Goal: Transaction & Acquisition: Purchase product/service

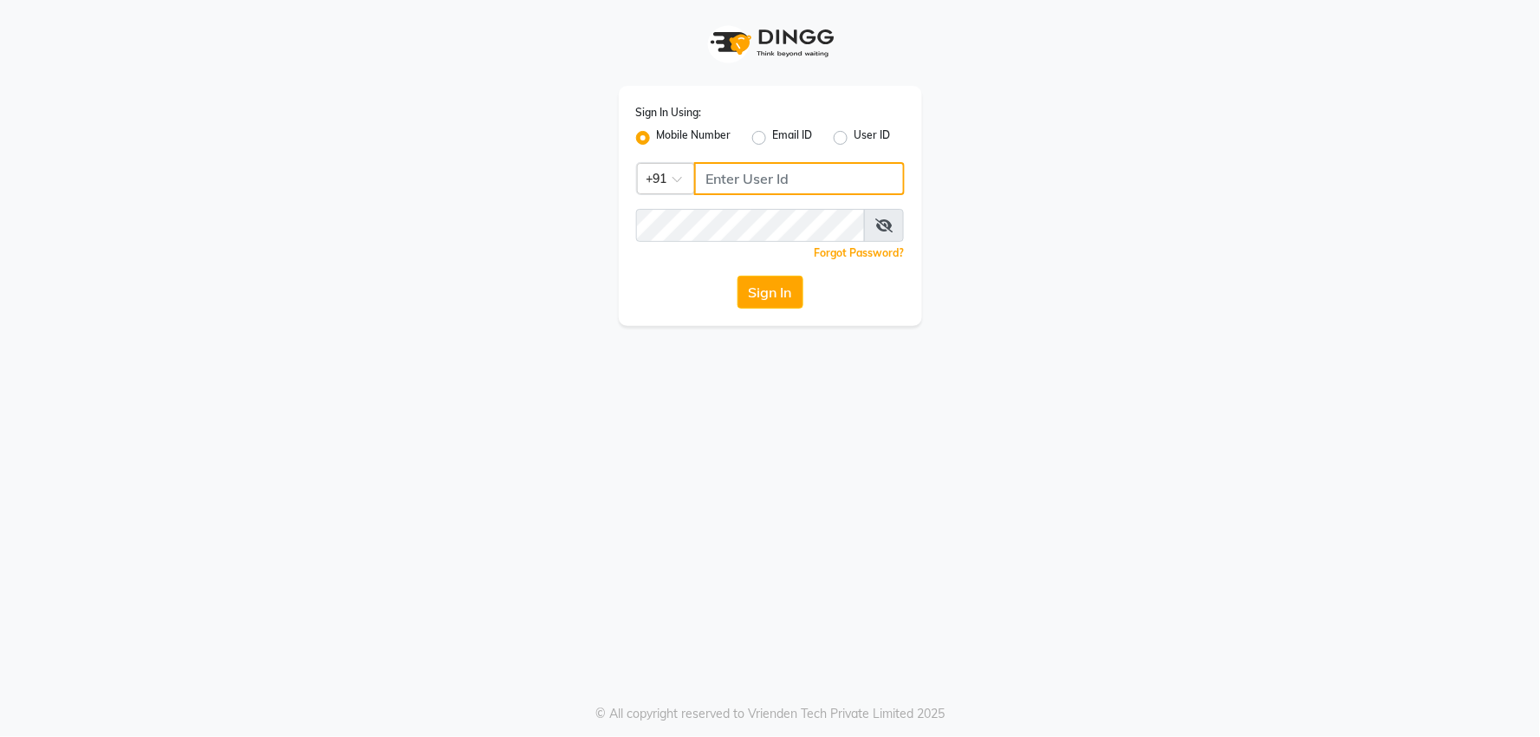
click at [765, 187] on input "Username" at bounding box center [799, 178] width 211 height 33
type input "8468969480"
click at [786, 302] on button "Sign In" at bounding box center [771, 292] width 66 height 33
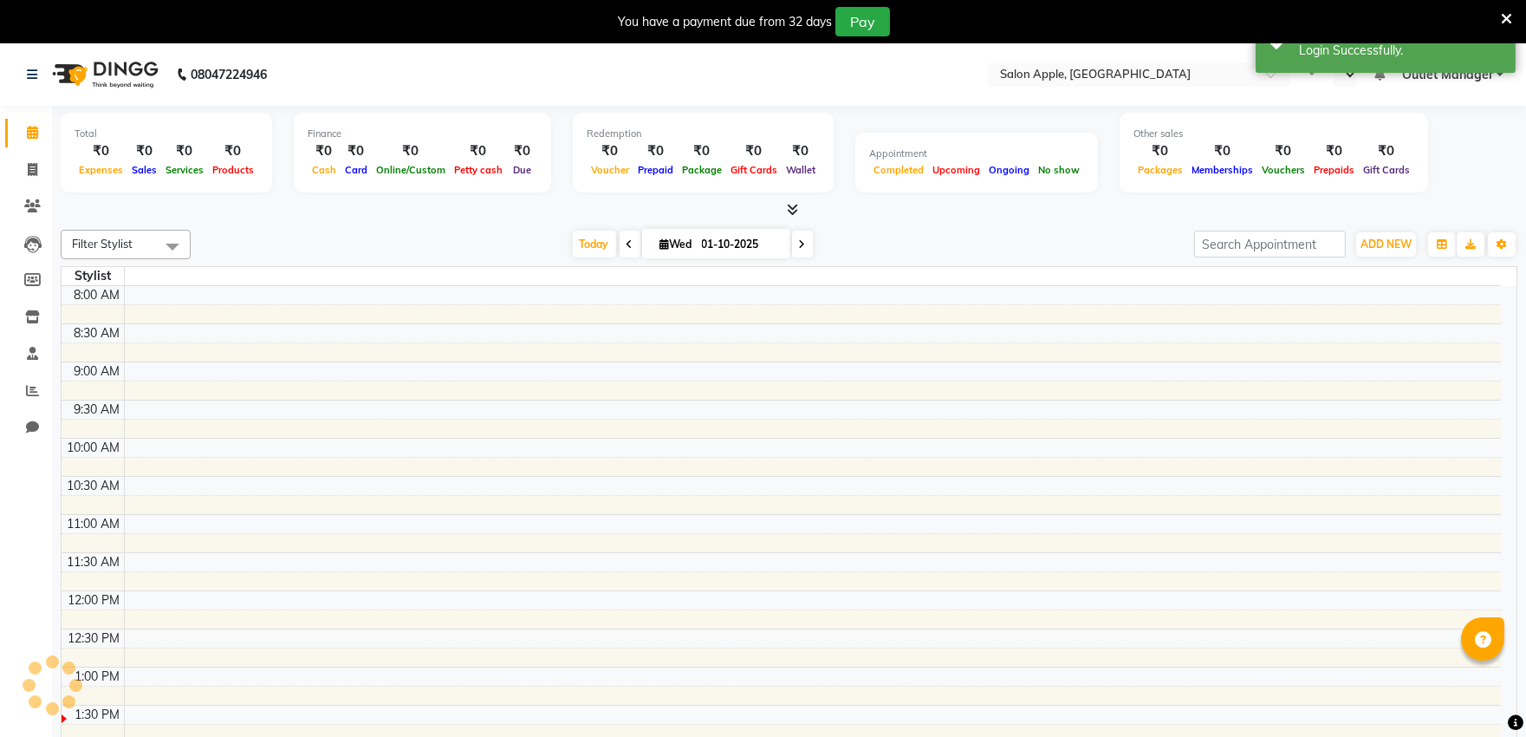
select select "en"
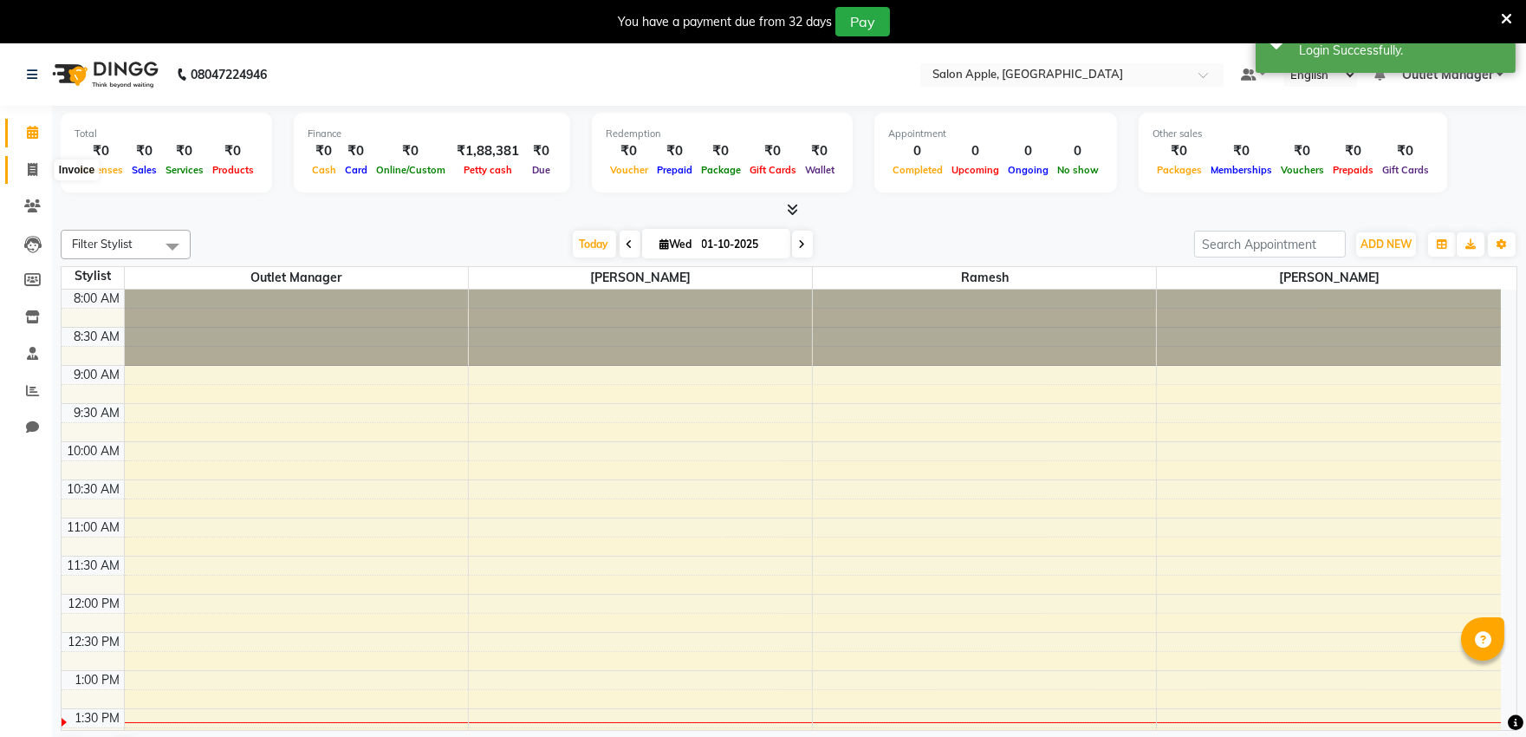
click at [36, 166] on icon at bounding box center [33, 169] width 10 height 13
select select "service"
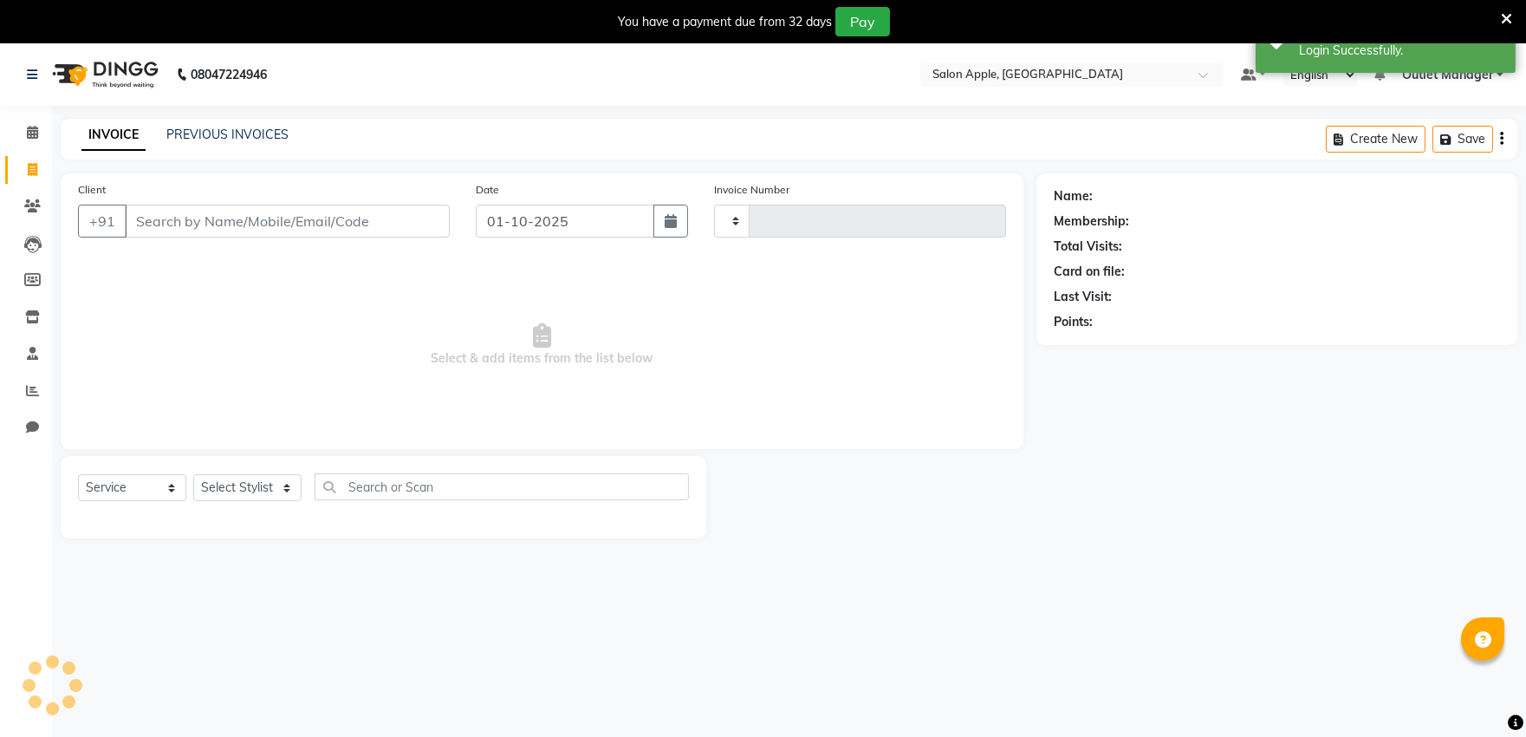
type input "0537"
select select "6774"
click at [205, 217] on input "Client" at bounding box center [287, 221] width 325 height 33
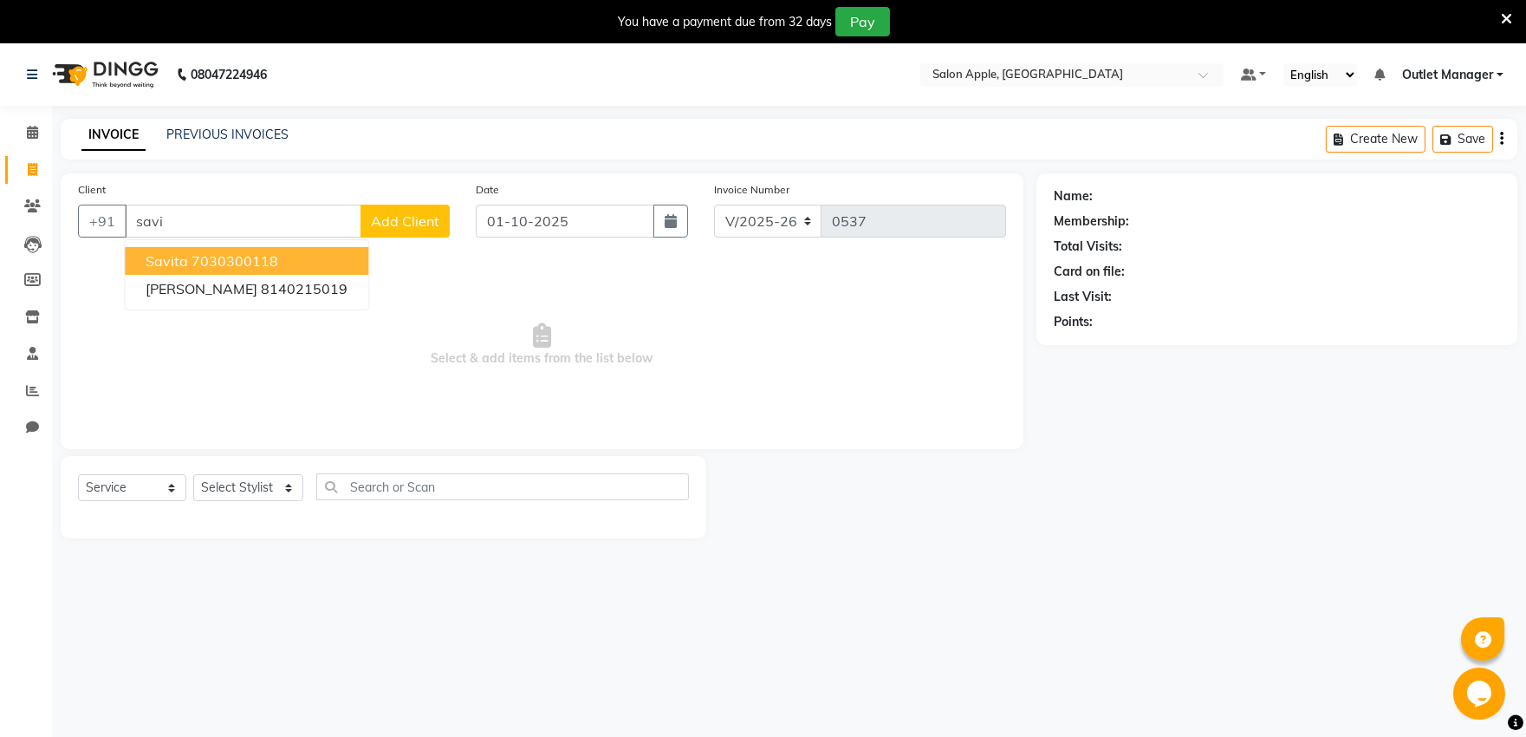
drag, startPoint x: 157, startPoint y: 264, endPoint x: 170, endPoint y: 260, distance: 13.5
click at [160, 261] on span "savita" at bounding box center [167, 260] width 42 height 17
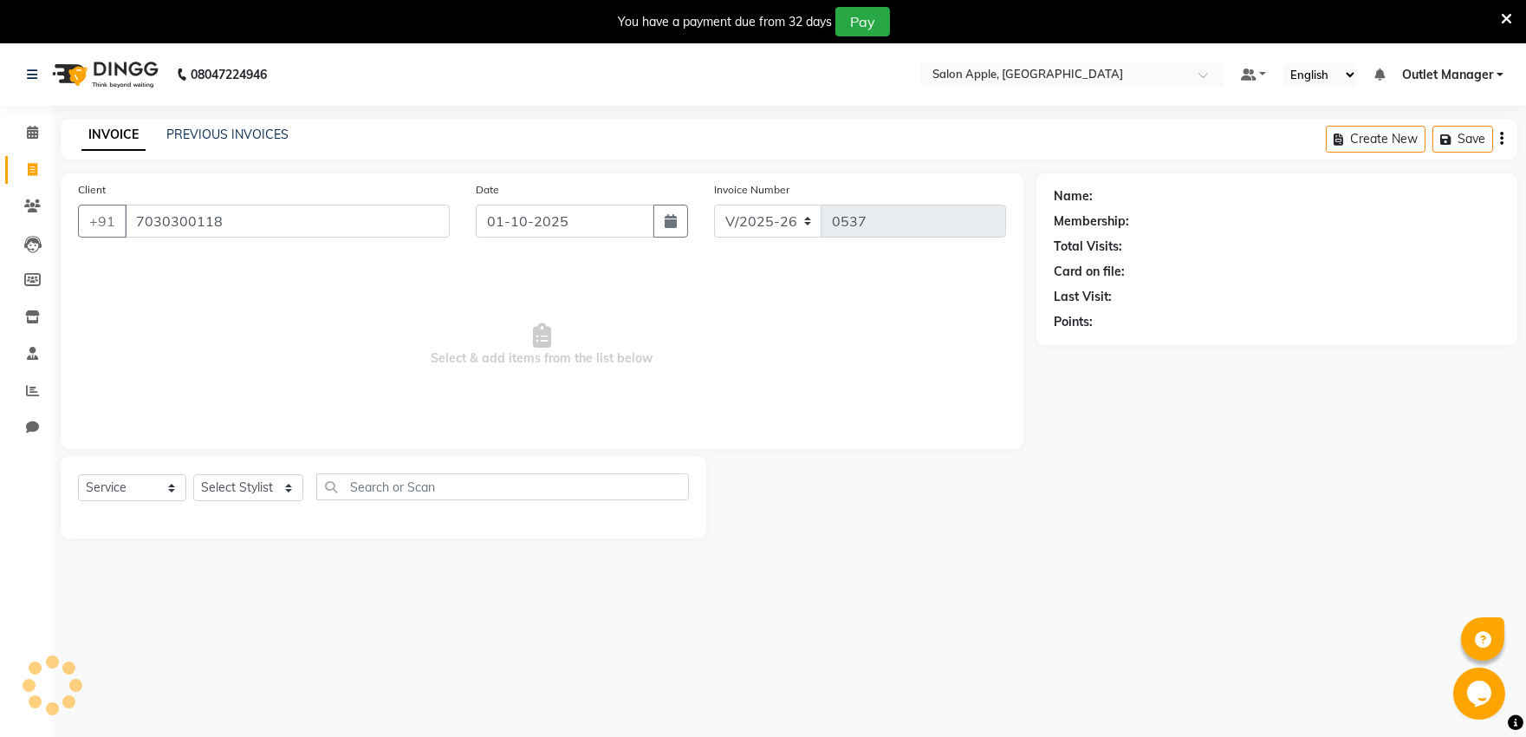
type input "7030300118"
click at [281, 473] on div "Select Service Product Membership Package Voucher Prepaid Gift Card Select Styl…" at bounding box center [383, 493] width 611 height 41
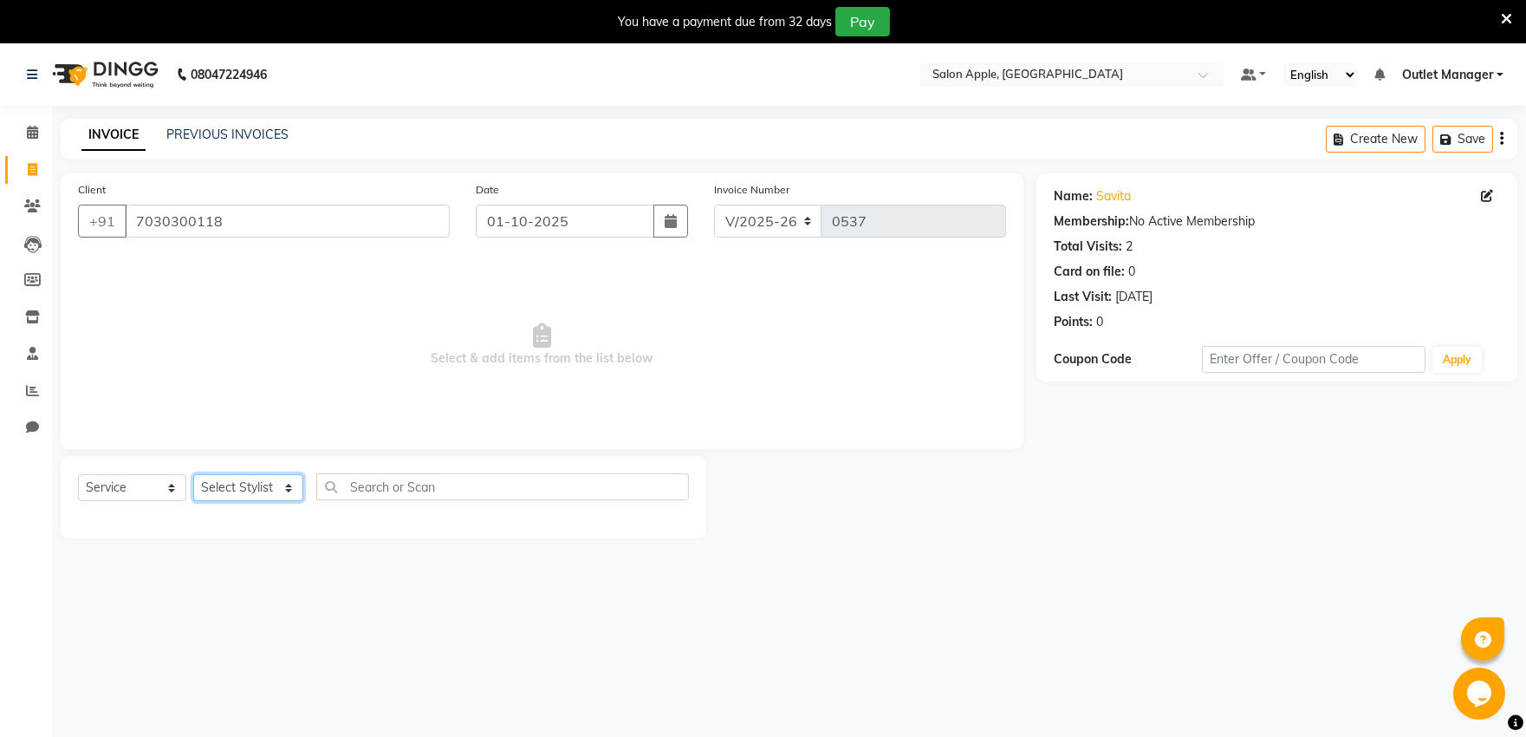
click at [284, 491] on select "Select Stylist [PERSON_NAME] [PERSON_NAME] Outlet Manager [PERSON_NAME] Rani [P…" at bounding box center [248, 487] width 110 height 27
select select "92015"
click at [193, 475] on select "Select Stylist [PERSON_NAME] [PERSON_NAME] Outlet Manager [PERSON_NAME] Rani [P…" at bounding box center [248, 487] width 110 height 27
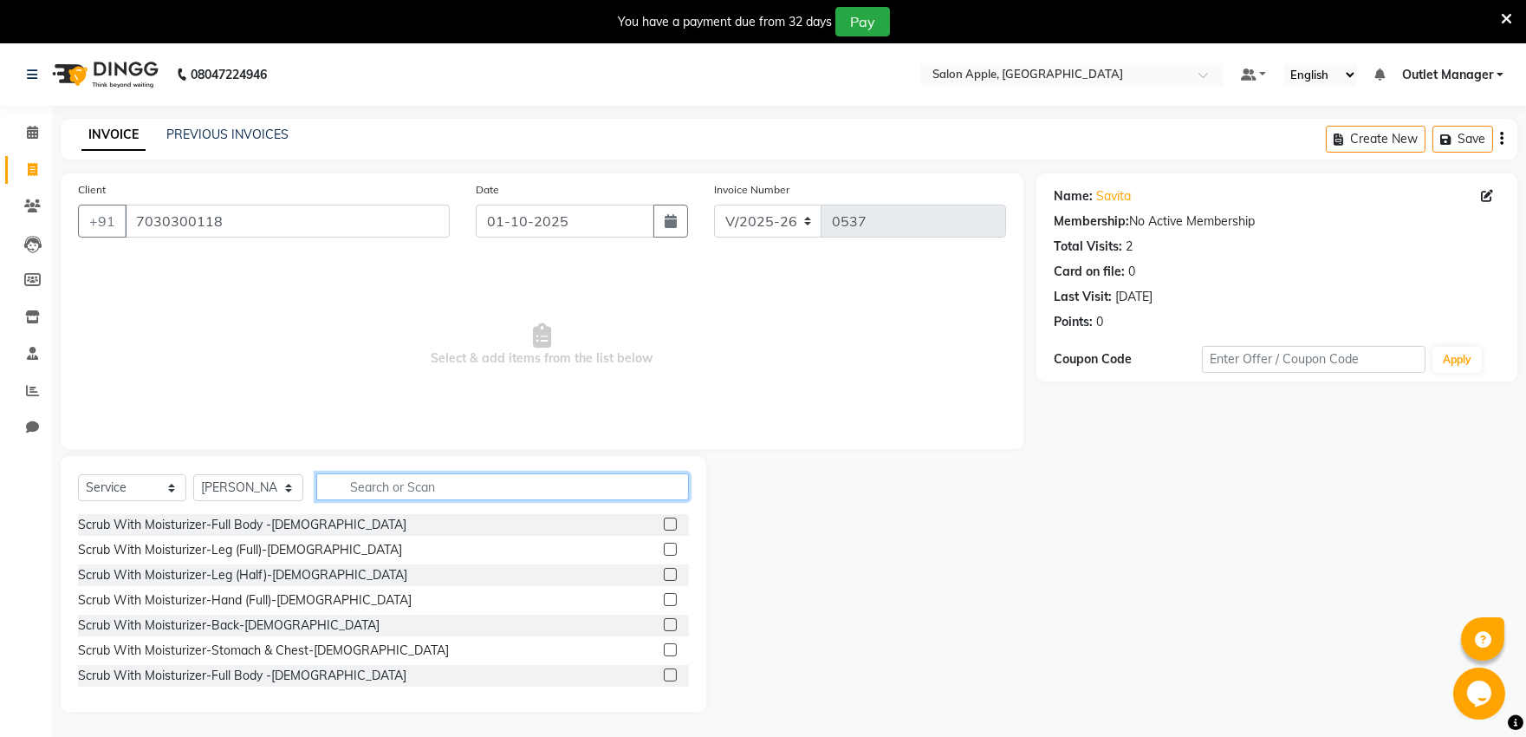
click at [374, 491] on input "text" at bounding box center [502, 486] width 373 height 27
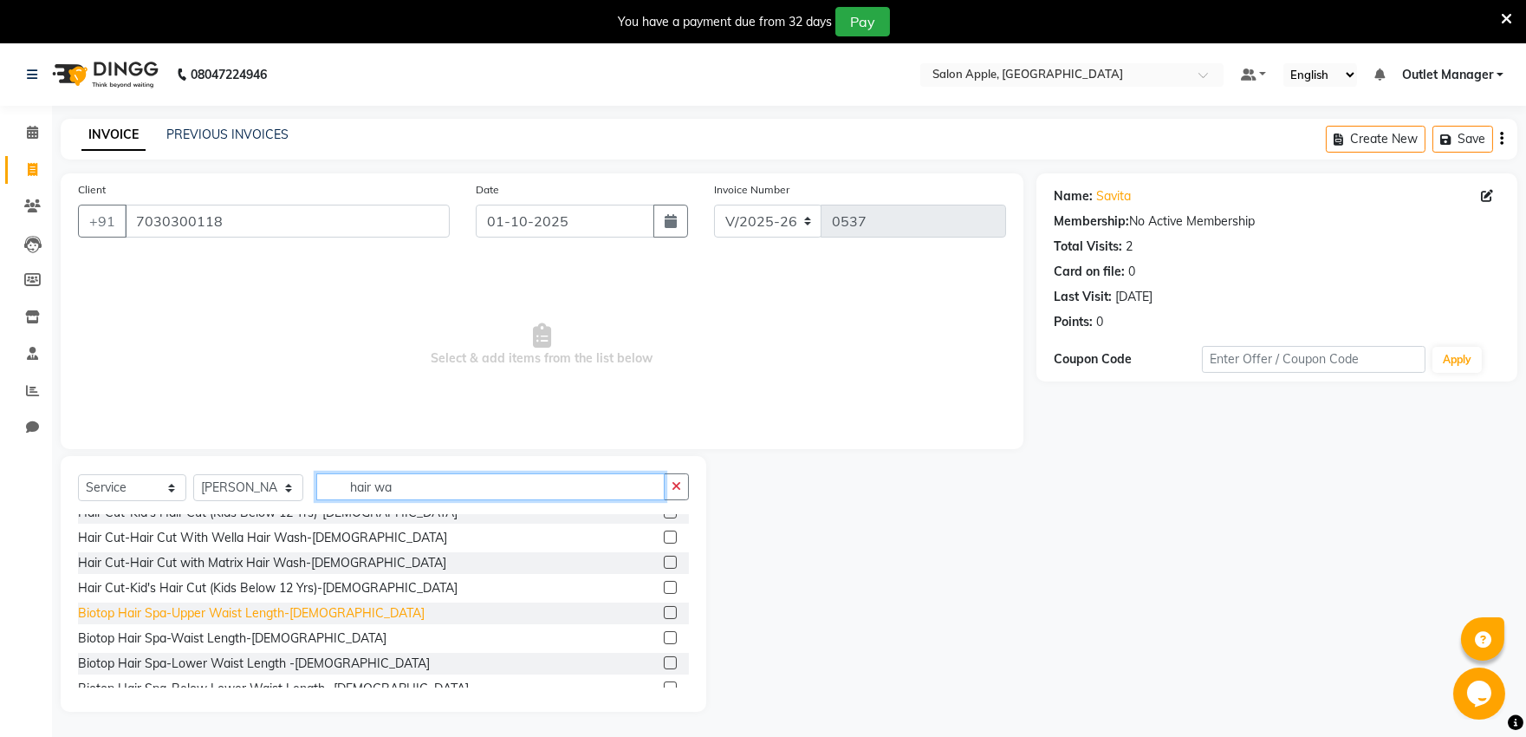
scroll to position [12, 0]
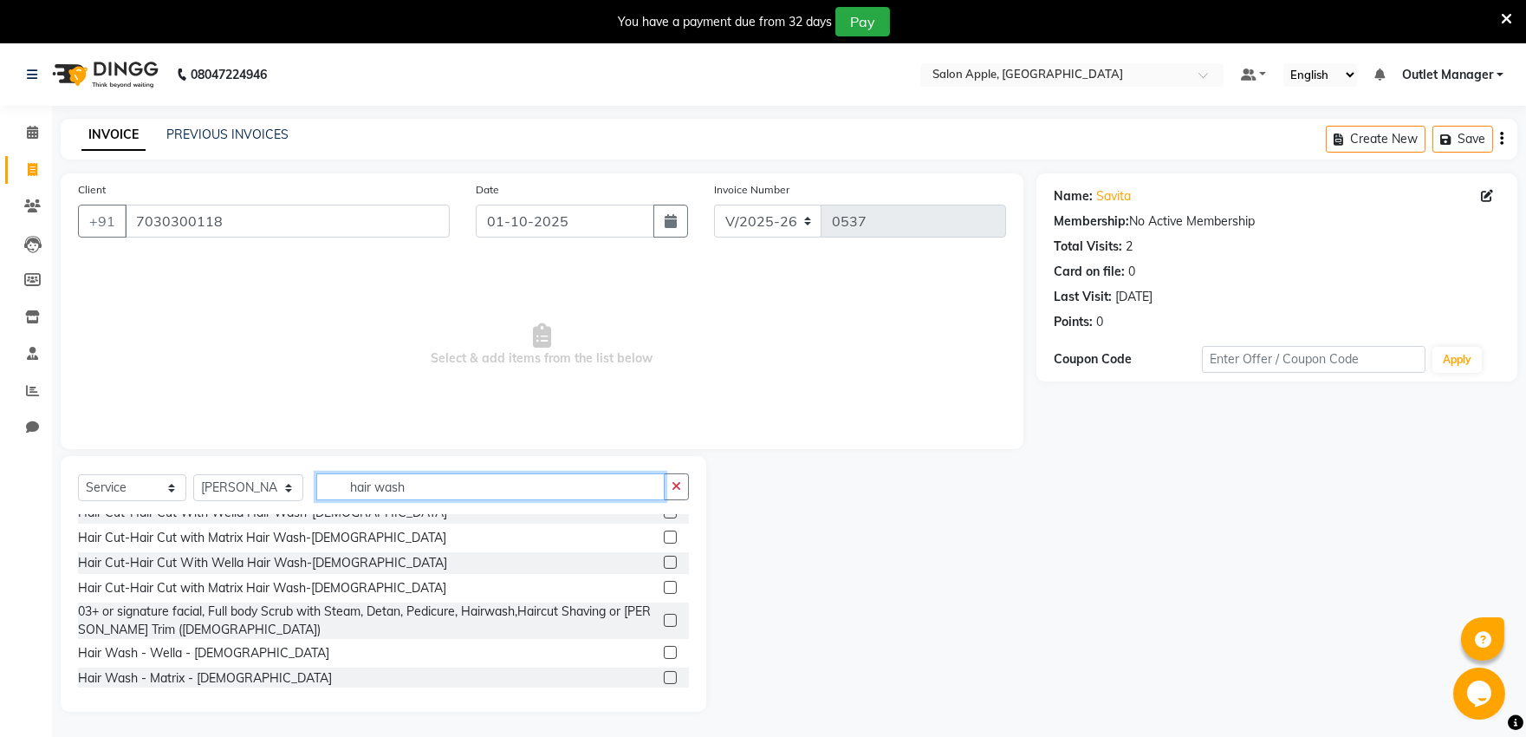
type input "hair wash"
click at [664, 651] on label at bounding box center [670, 652] width 13 height 13
click at [664, 651] on input "checkbox" at bounding box center [669, 652] width 11 height 11
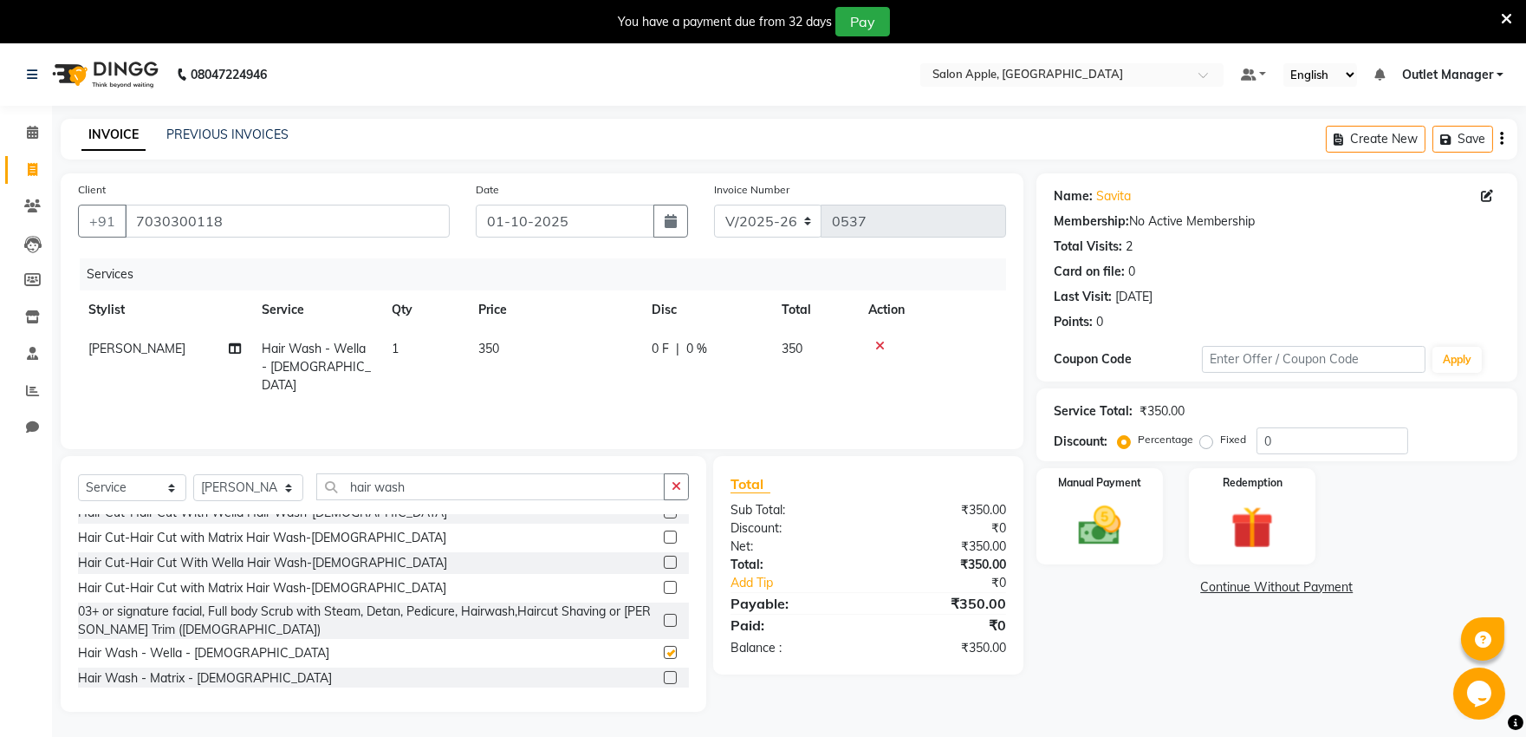
checkbox input "false"
click at [1307, 439] on input "0" at bounding box center [1333, 440] width 152 height 27
type input "50"
click at [1187, 660] on div "Name: Savita Membership: No Active Membership Total Visits: 2 Card on file: 0 L…" at bounding box center [1284, 442] width 494 height 538
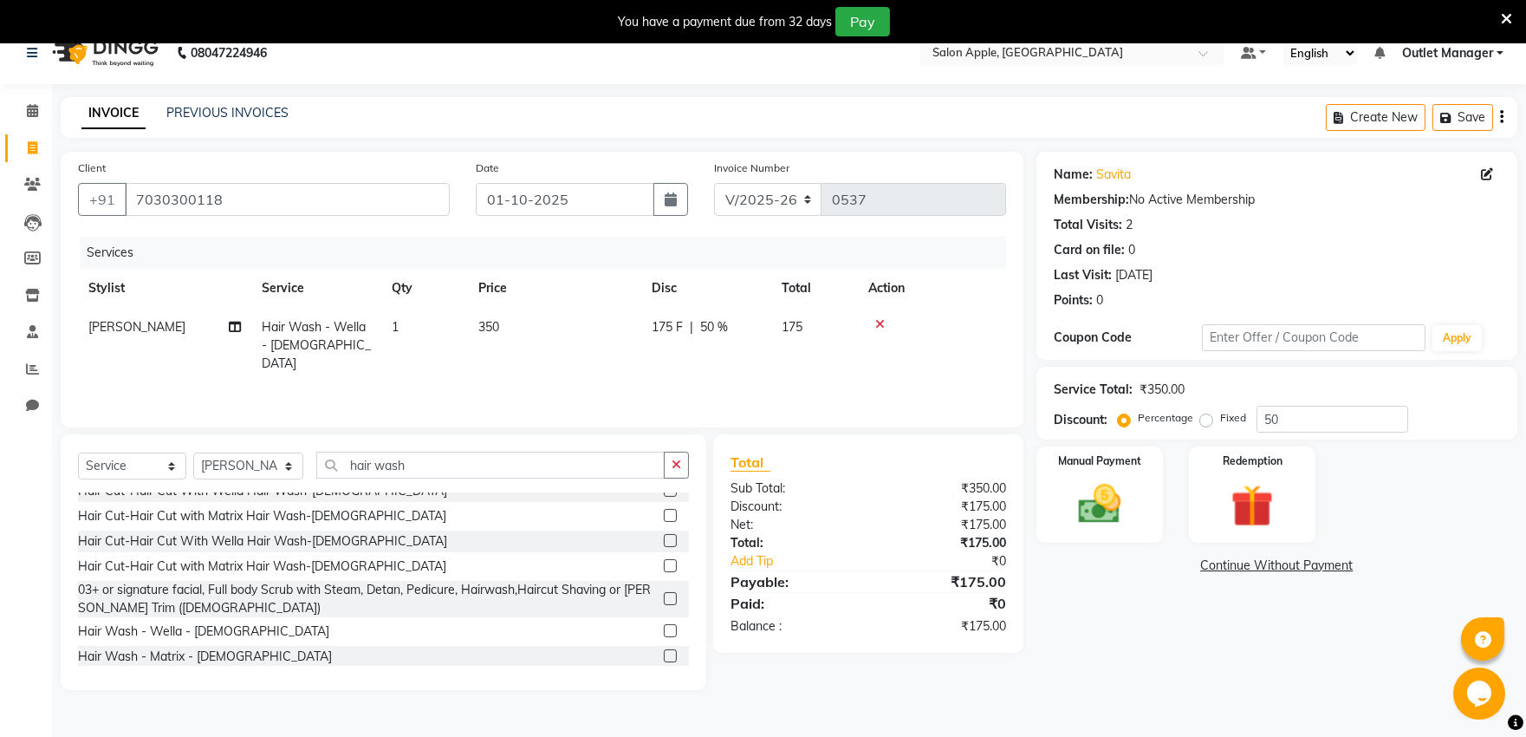
scroll to position [43, 0]
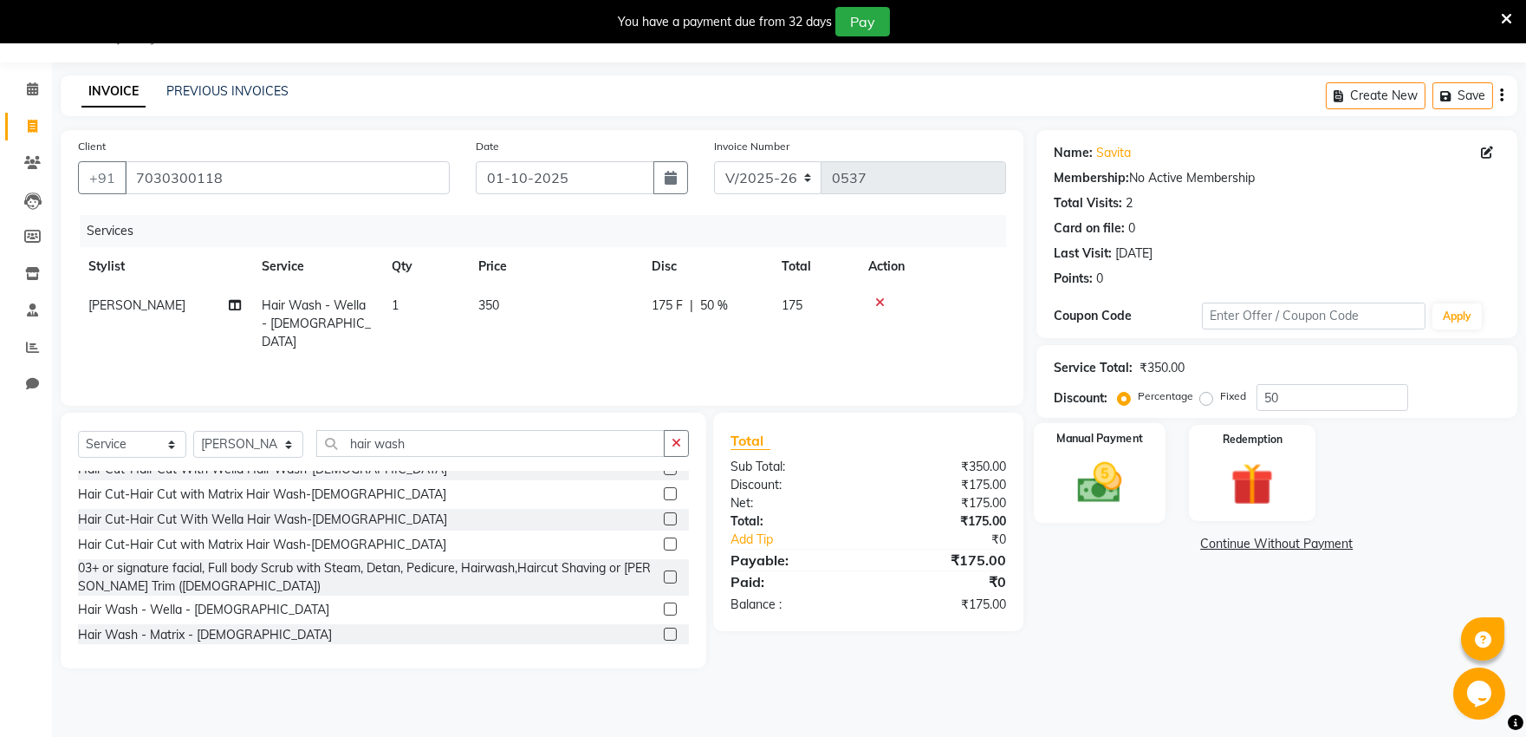
click at [1098, 497] on img at bounding box center [1100, 482] width 72 height 51
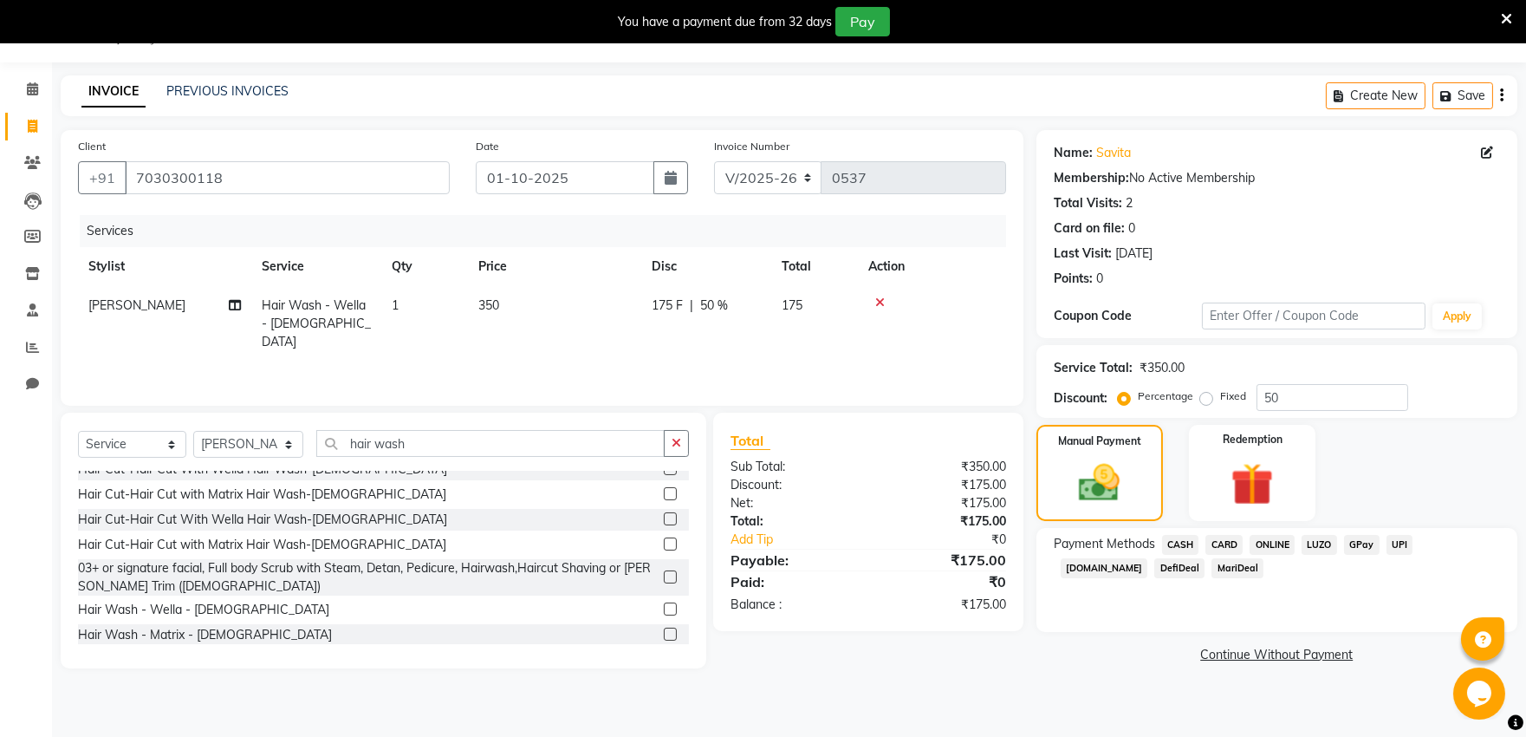
click at [1177, 543] on span "CASH" at bounding box center [1180, 545] width 37 height 20
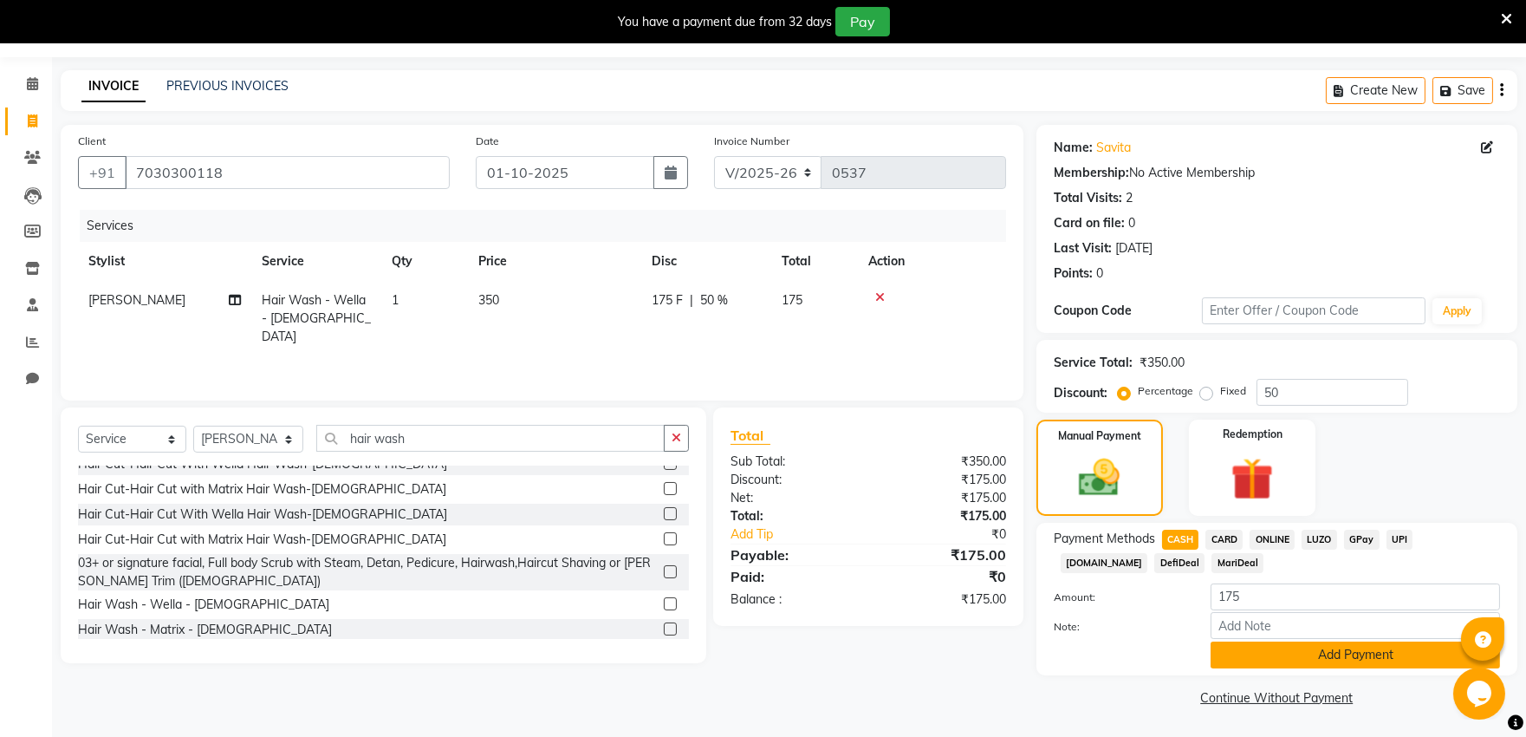
click at [1284, 647] on button "Add Payment" at bounding box center [1356, 654] width 290 height 27
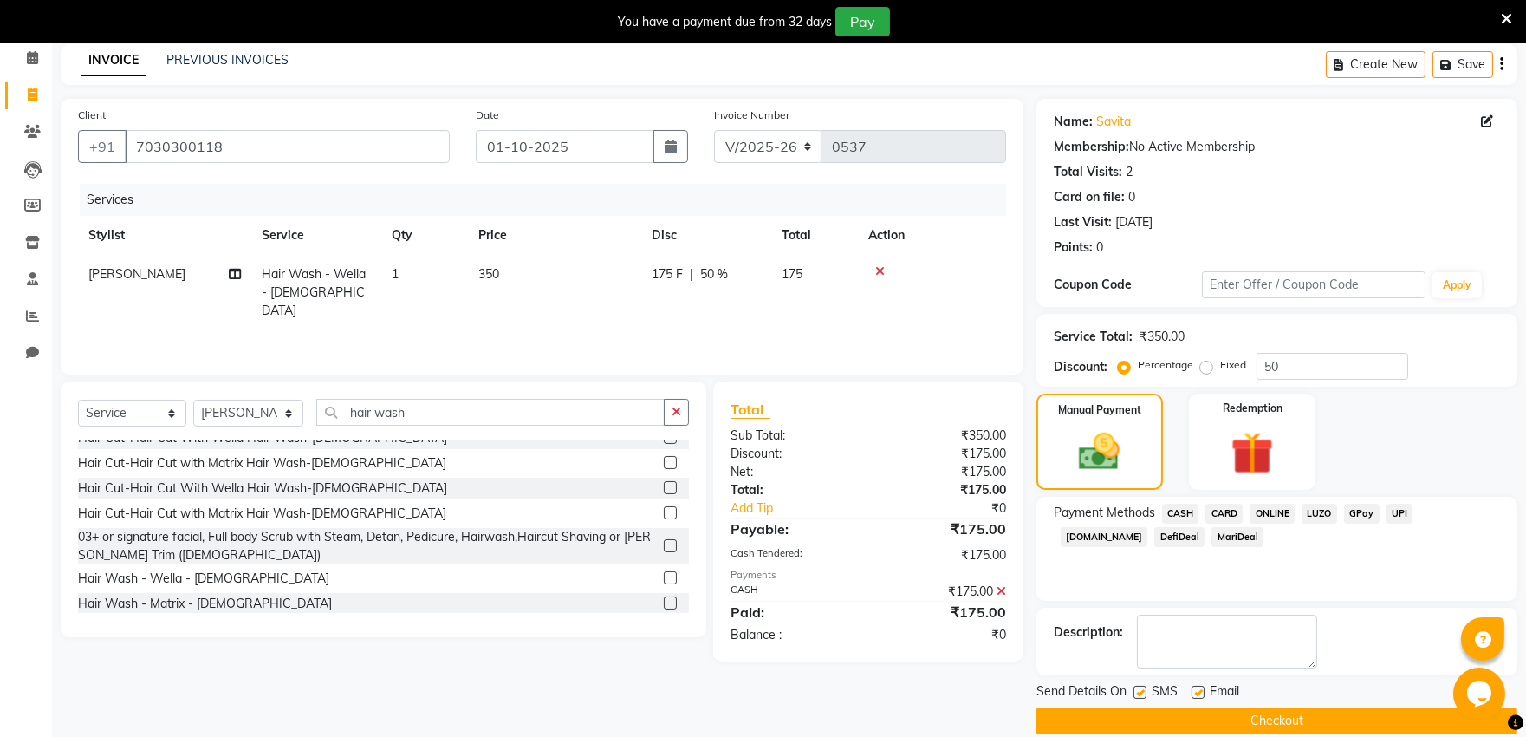
scroll to position [98, 0]
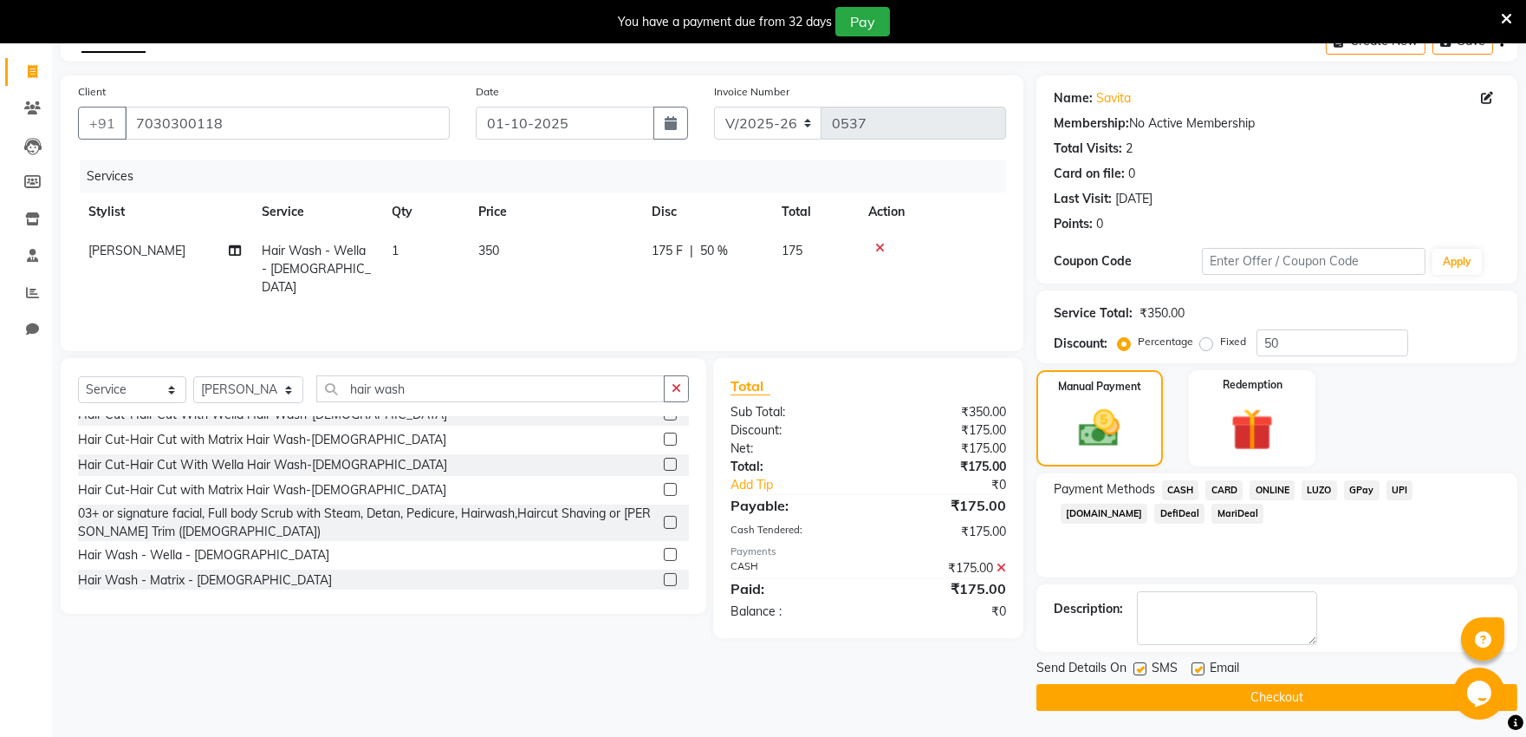
click at [1134, 666] on label at bounding box center [1140, 668] width 13 height 13
click at [1134, 666] on input "checkbox" at bounding box center [1139, 669] width 11 height 11
checkbox input "false"
click at [1194, 670] on label at bounding box center [1198, 668] width 13 height 13
click at [1194, 670] on input "checkbox" at bounding box center [1197, 669] width 11 height 11
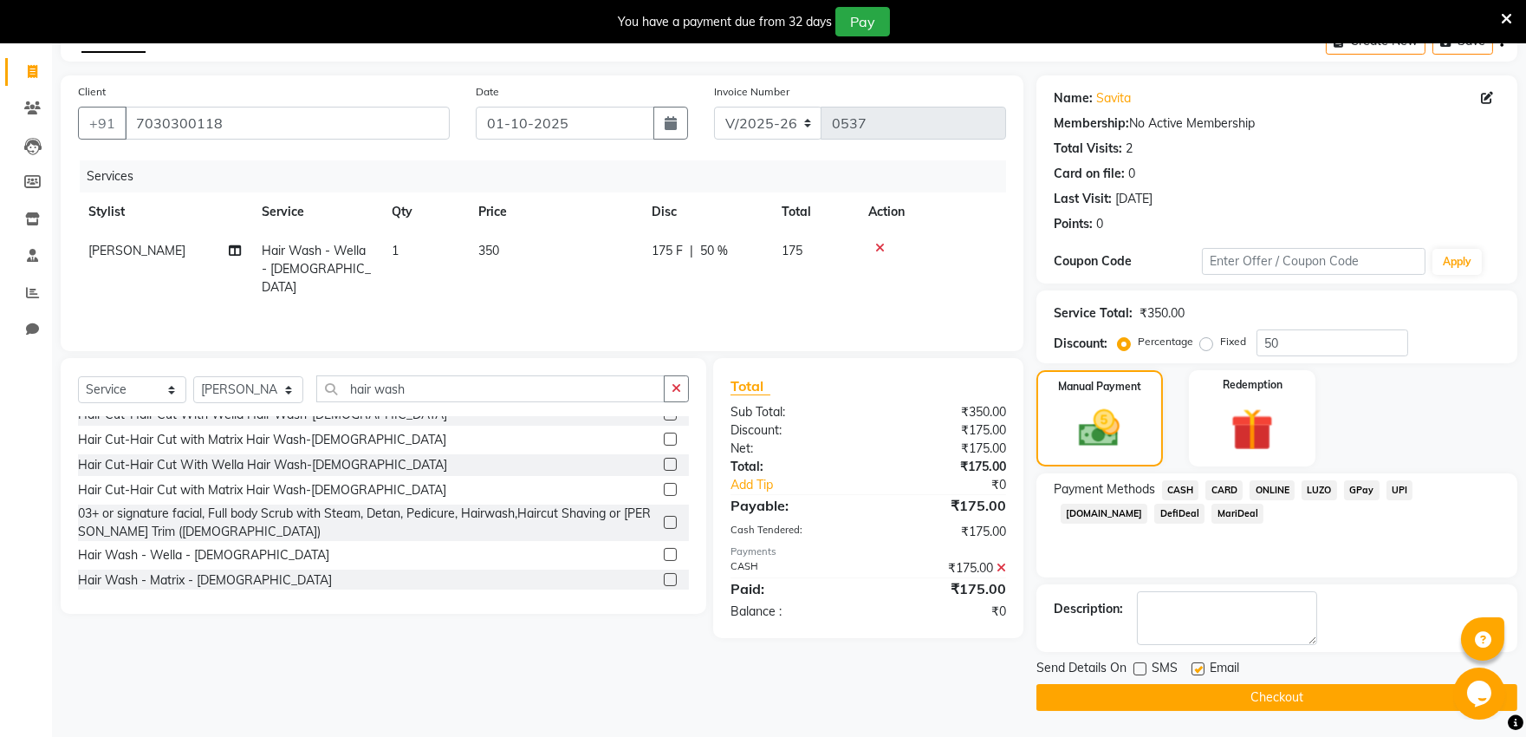
checkbox input "false"
click at [1203, 695] on button "Checkout" at bounding box center [1277, 697] width 481 height 27
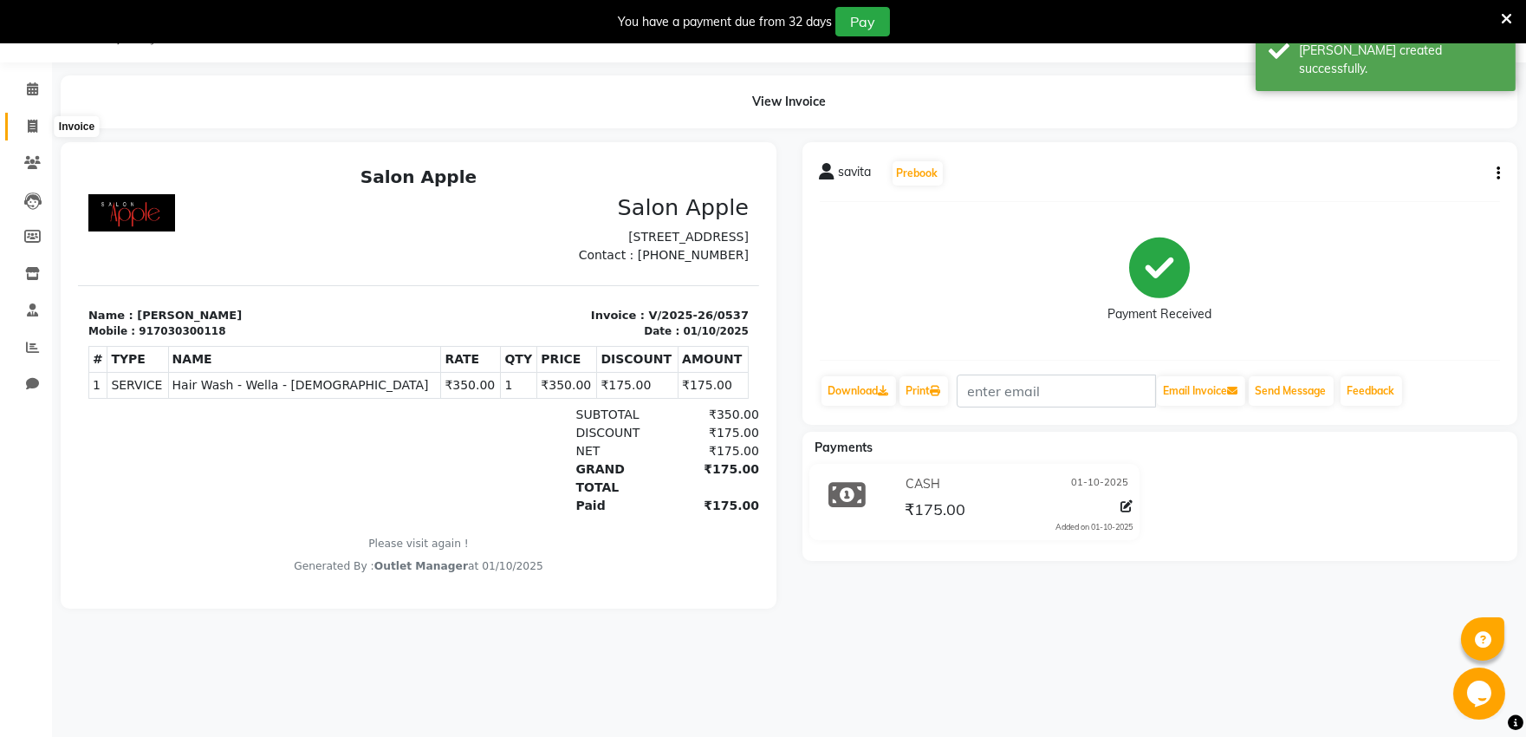
click at [28, 121] on icon at bounding box center [33, 126] width 10 height 13
select select "service"
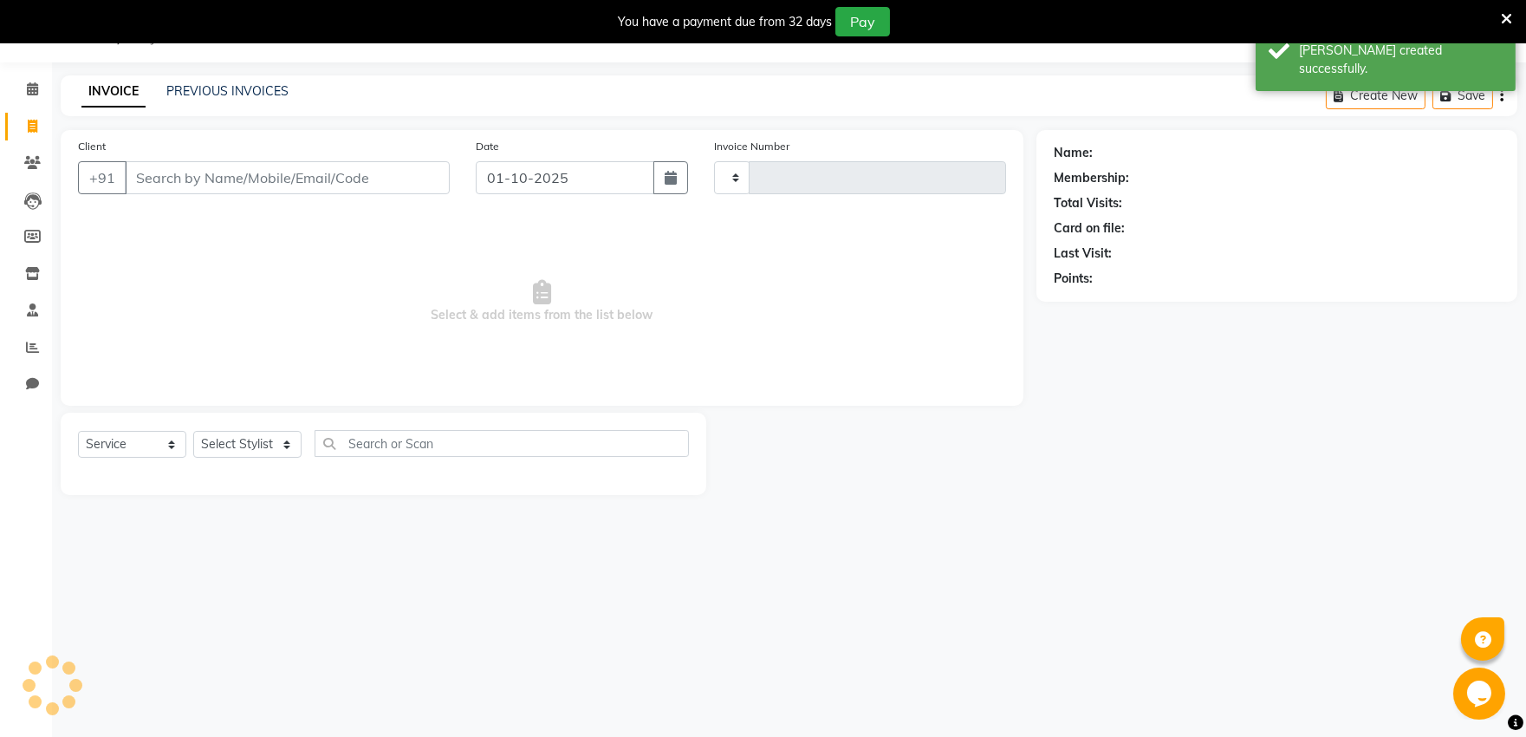
type input "0538"
select select "6774"
click at [252, 448] on select "Select Stylist [PERSON_NAME] [PERSON_NAME] Outlet Manager [PERSON_NAME] Rani [P…" at bounding box center [248, 444] width 110 height 27
select select "57881"
click at [193, 432] on select "Select Stylist [PERSON_NAME] [PERSON_NAME] Outlet Manager [PERSON_NAME] Rani [P…" at bounding box center [248, 444] width 110 height 27
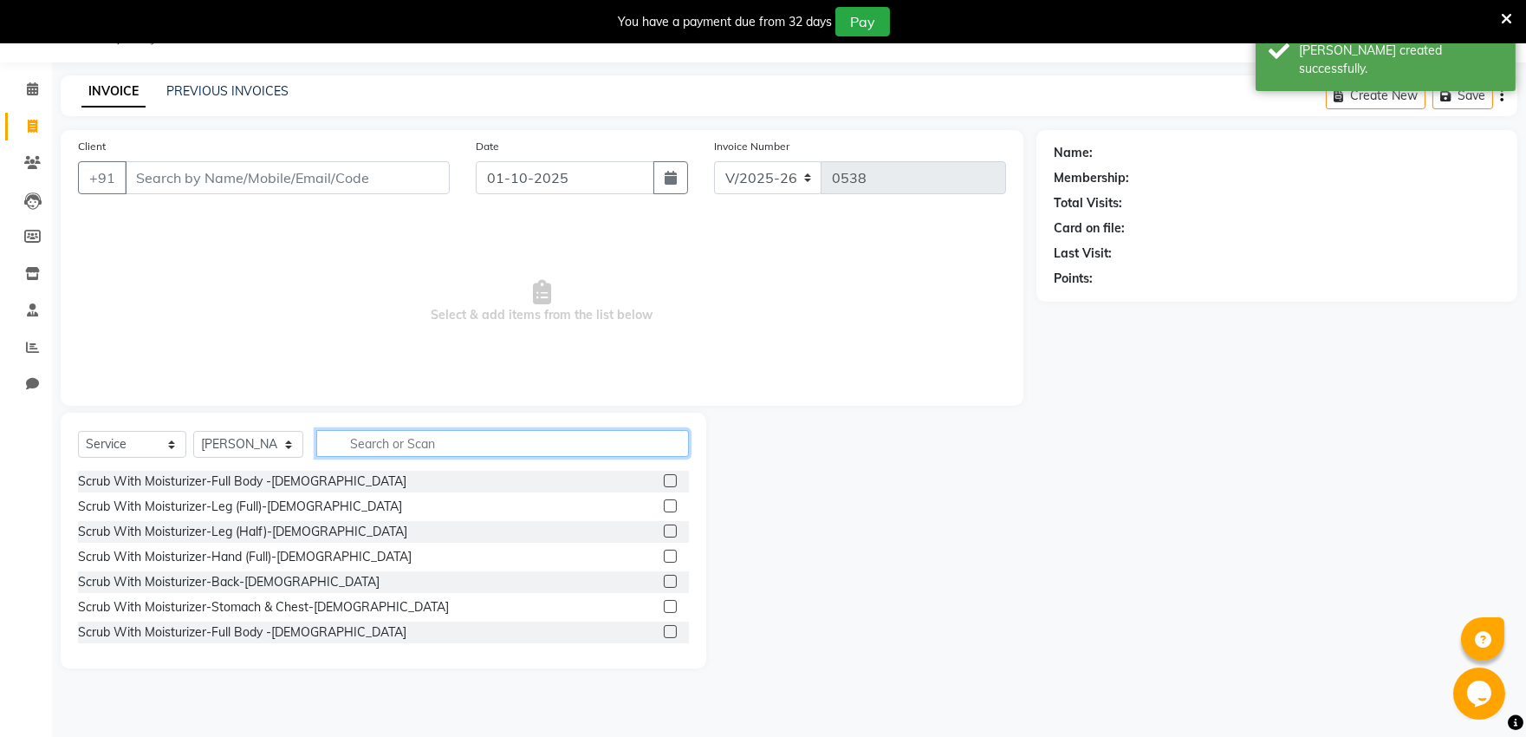
click at [400, 433] on input "text" at bounding box center [502, 443] width 373 height 27
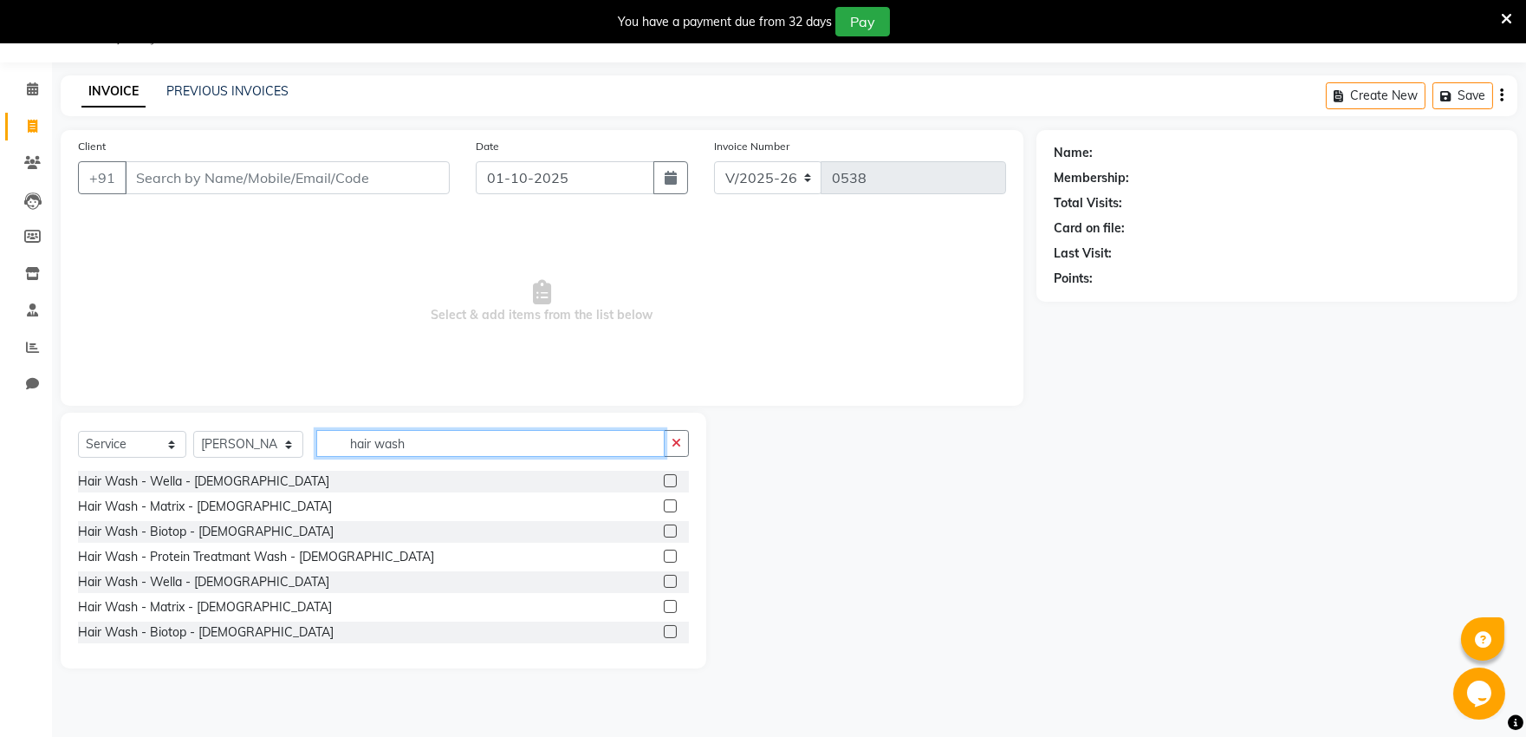
type input "hair wash"
click at [882, 510] on div at bounding box center [870, 541] width 329 height 256
click at [517, 456] on input "hair wash" at bounding box center [490, 443] width 348 height 27
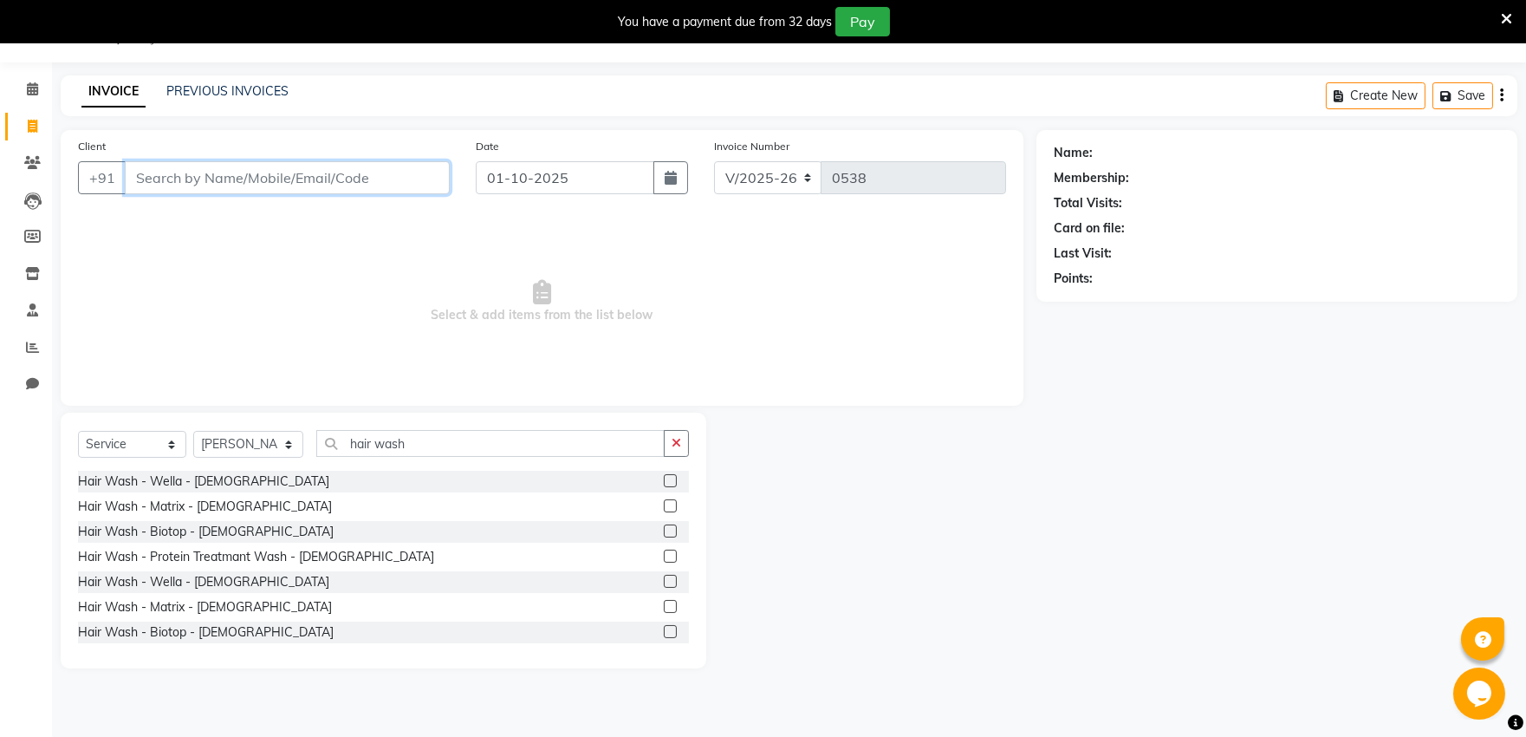
click at [374, 189] on input "Client" at bounding box center [287, 177] width 325 height 33
type input "8358918864"
click at [431, 169] on span "Add Client" at bounding box center [405, 177] width 68 height 17
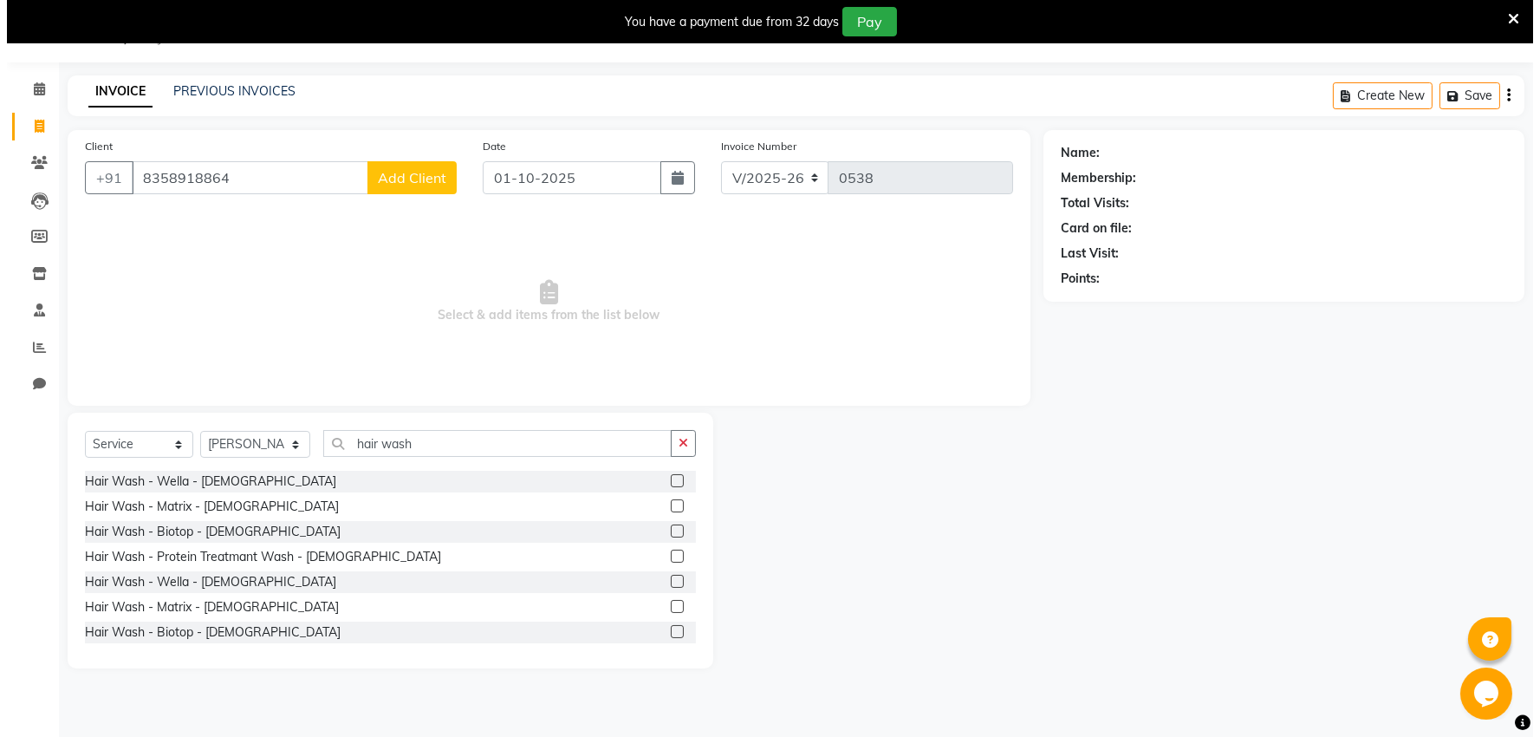
select select "22"
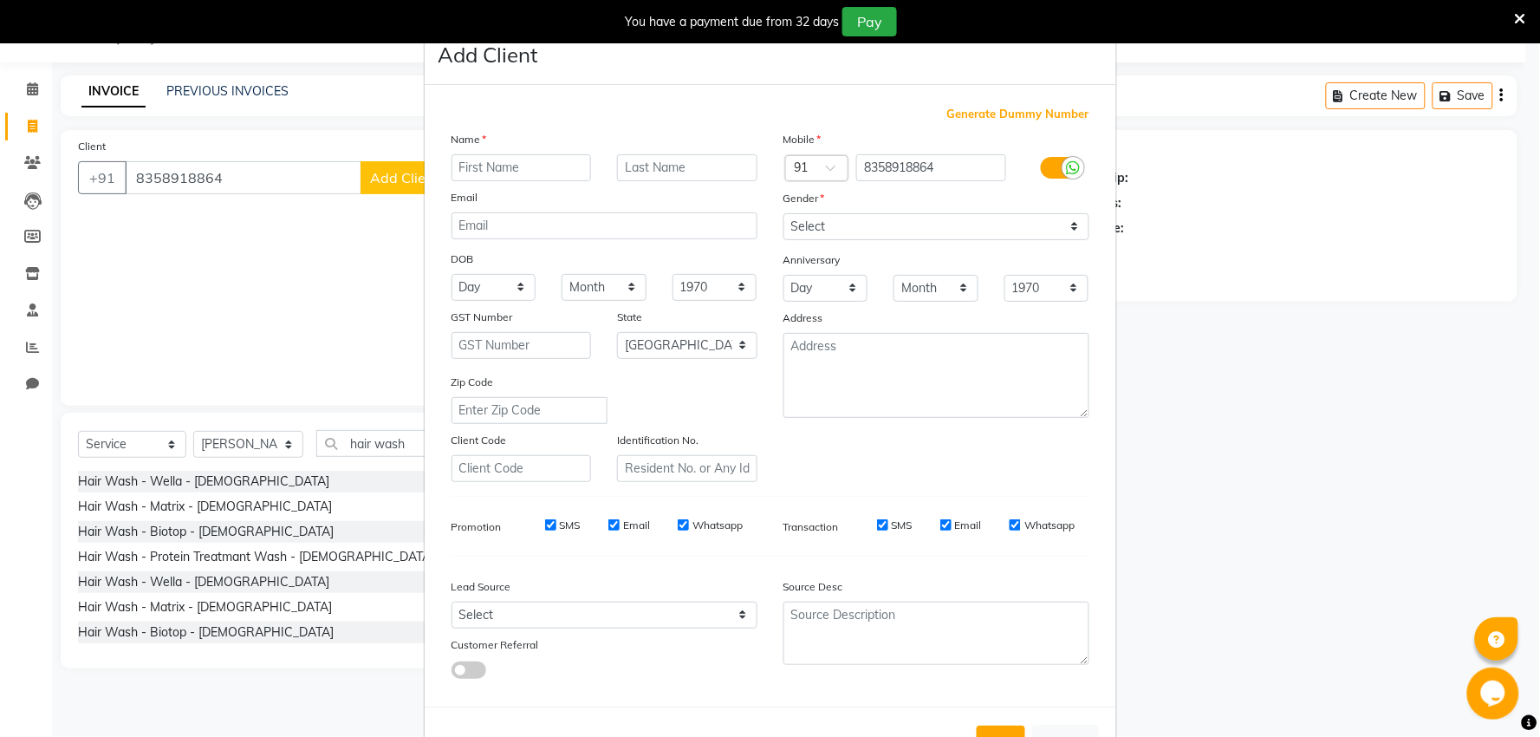
click at [517, 162] on input "text" at bounding box center [522, 167] width 140 height 27
click at [565, 159] on input "Dr" at bounding box center [522, 167] width 140 height 27
click at [462, 172] on input "DrYashasavi" at bounding box center [522, 167] width 140 height 27
type input "D rYashasavi"
click at [856, 222] on select "Select [DEMOGRAPHIC_DATA] [DEMOGRAPHIC_DATA] Other Prefer Not To Say" at bounding box center [937, 226] width 306 height 27
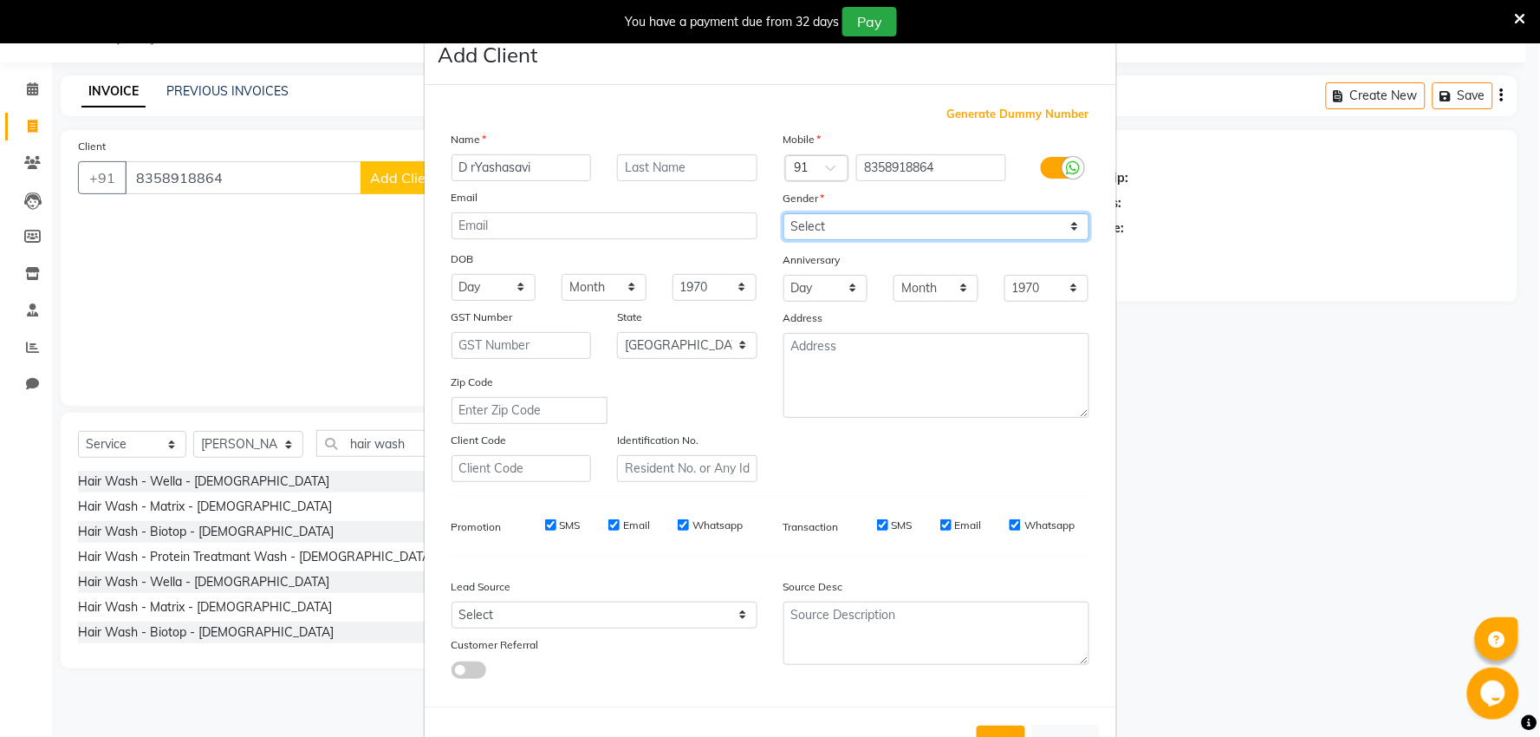
select select "[DEMOGRAPHIC_DATA]"
click at [784, 213] on select "Select [DEMOGRAPHIC_DATA] [DEMOGRAPHIC_DATA] Other Prefer Not To Say" at bounding box center [937, 226] width 306 height 27
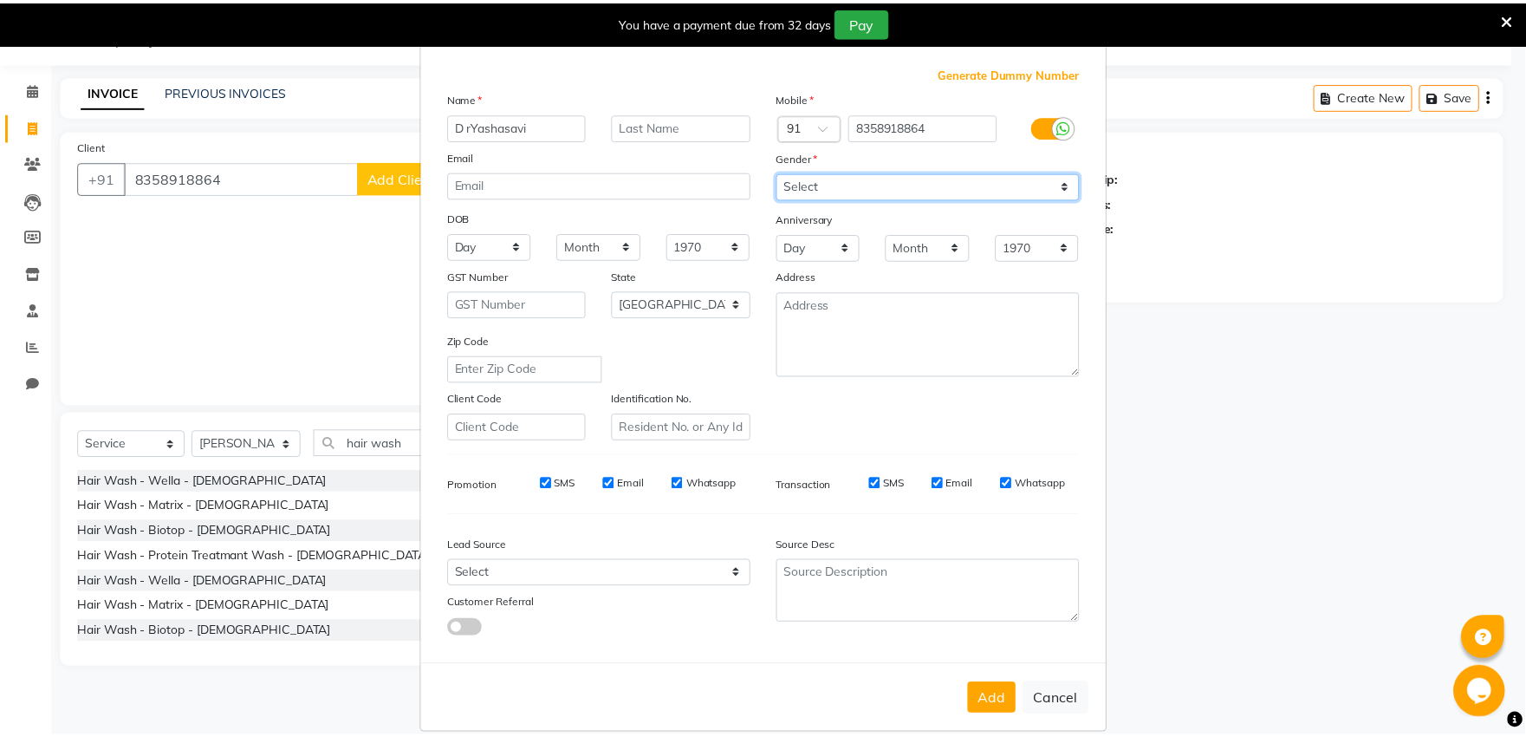
scroll to position [64, 0]
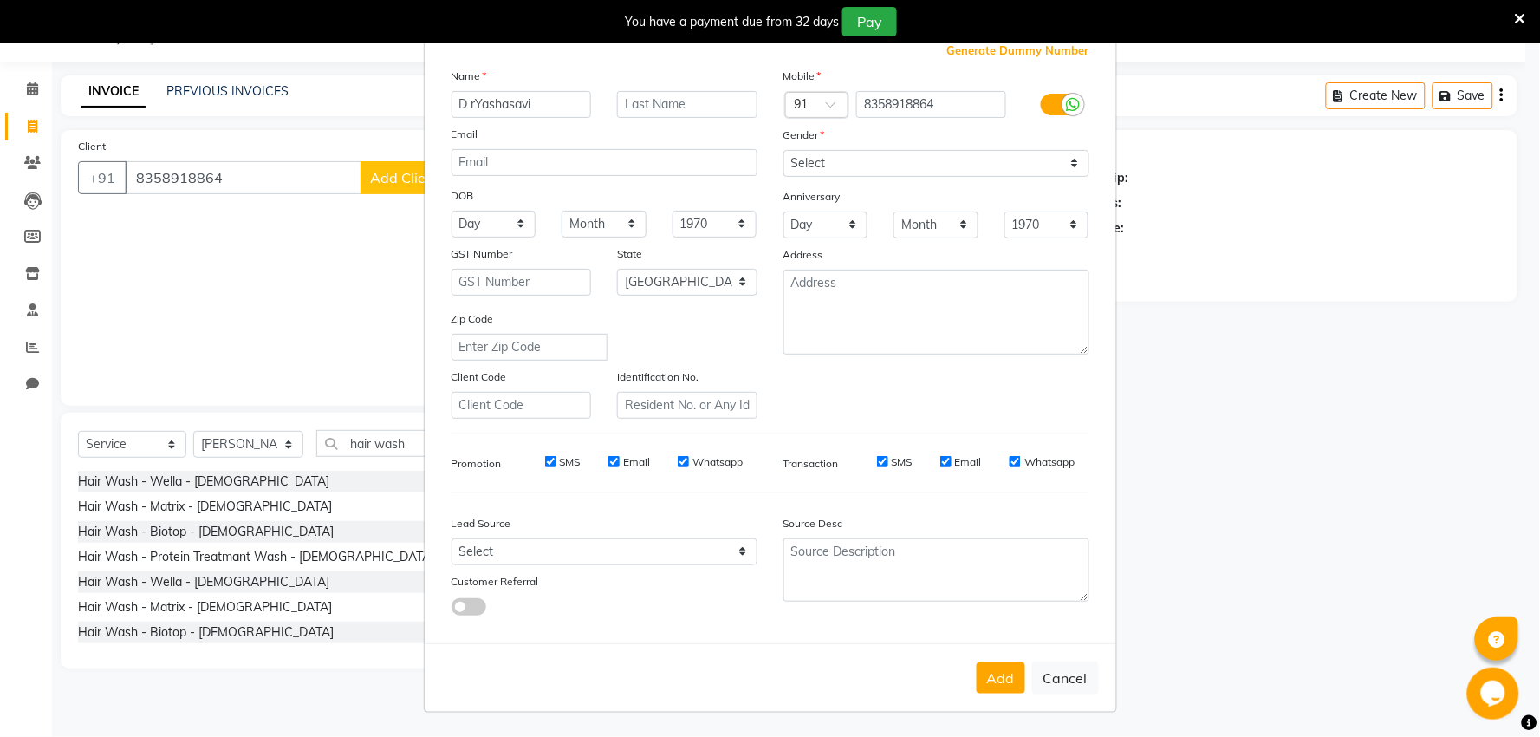
drag, startPoint x: 997, startPoint y: 666, endPoint x: 1011, endPoint y: 657, distance: 16.4
click at [1010, 660] on div "Add Cancel" at bounding box center [771, 677] width 692 height 68
click at [999, 679] on button "Add" at bounding box center [1001, 677] width 49 height 31
select select
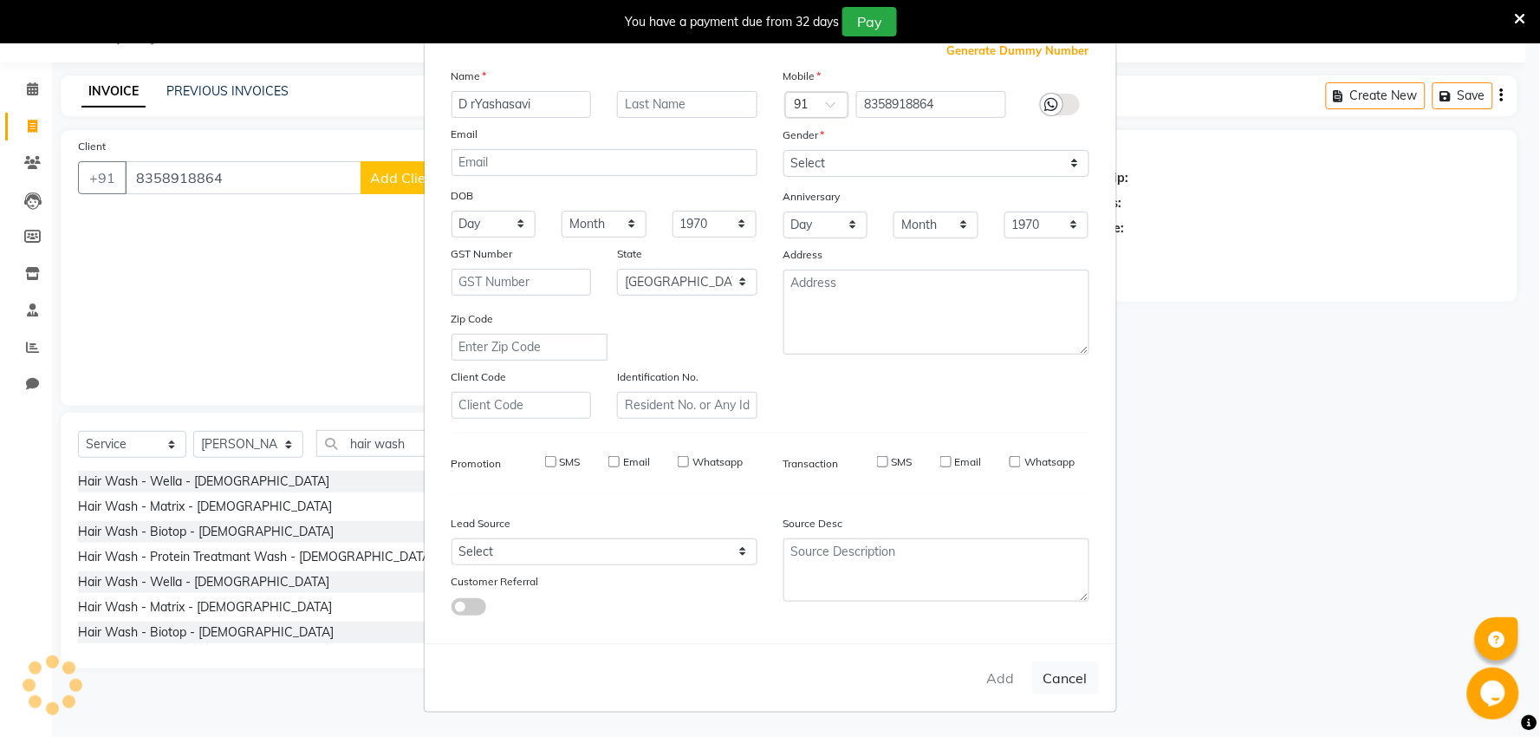
select select
select select "null"
select select
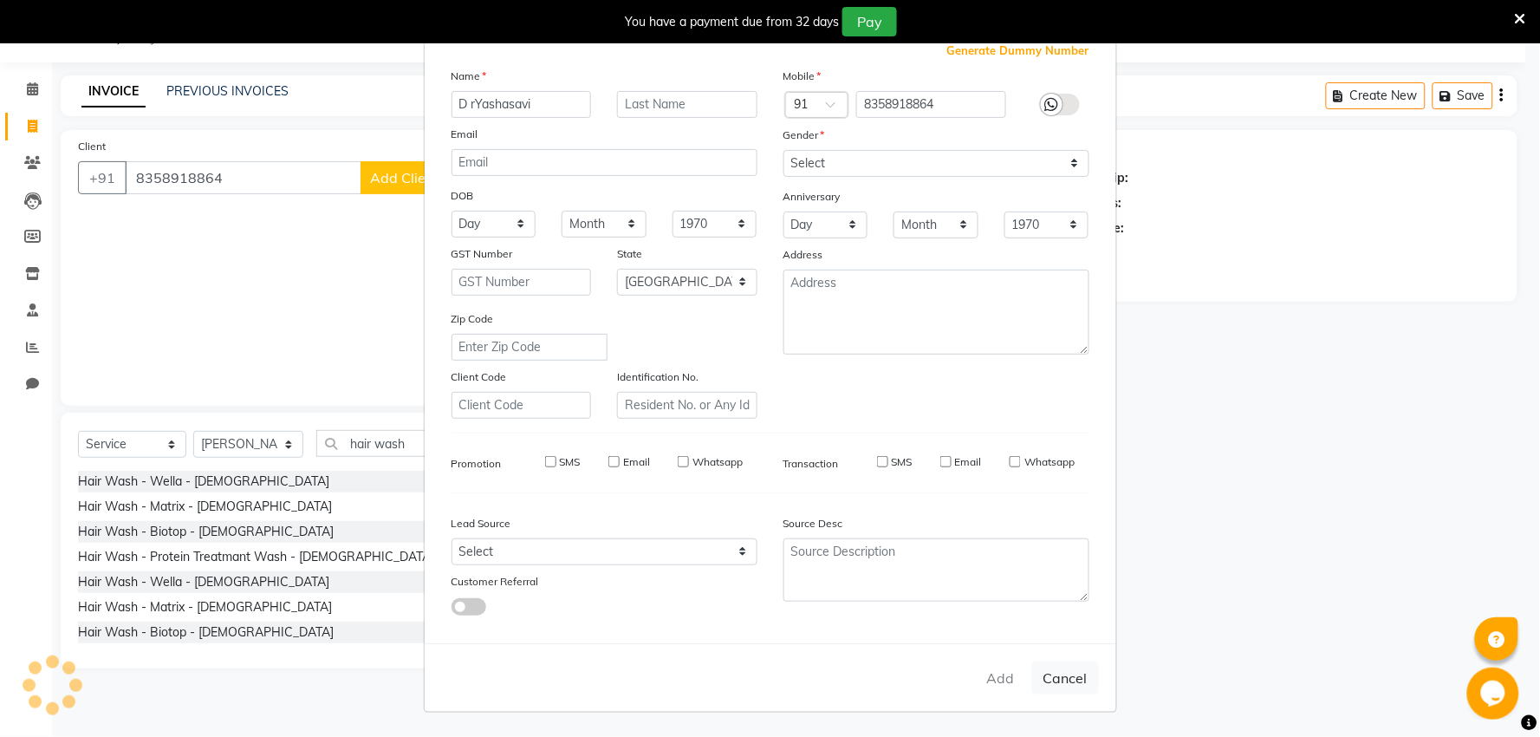
select select
checkbox input "false"
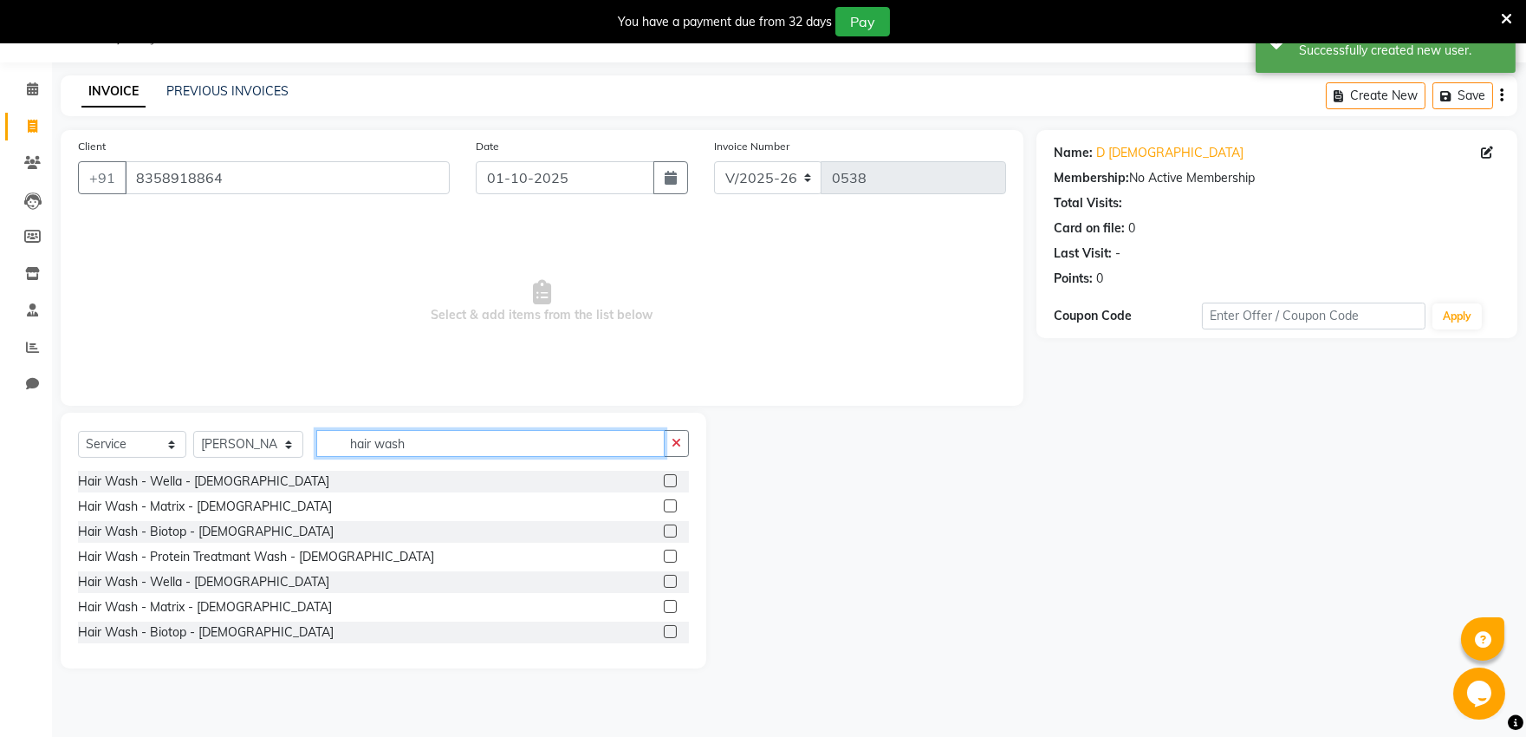
click at [621, 440] on input "hair wash" at bounding box center [490, 443] width 348 height 27
click at [664, 475] on label at bounding box center [670, 480] width 13 height 13
click at [664, 476] on input "checkbox" at bounding box center [669, 481] width 11 height 11
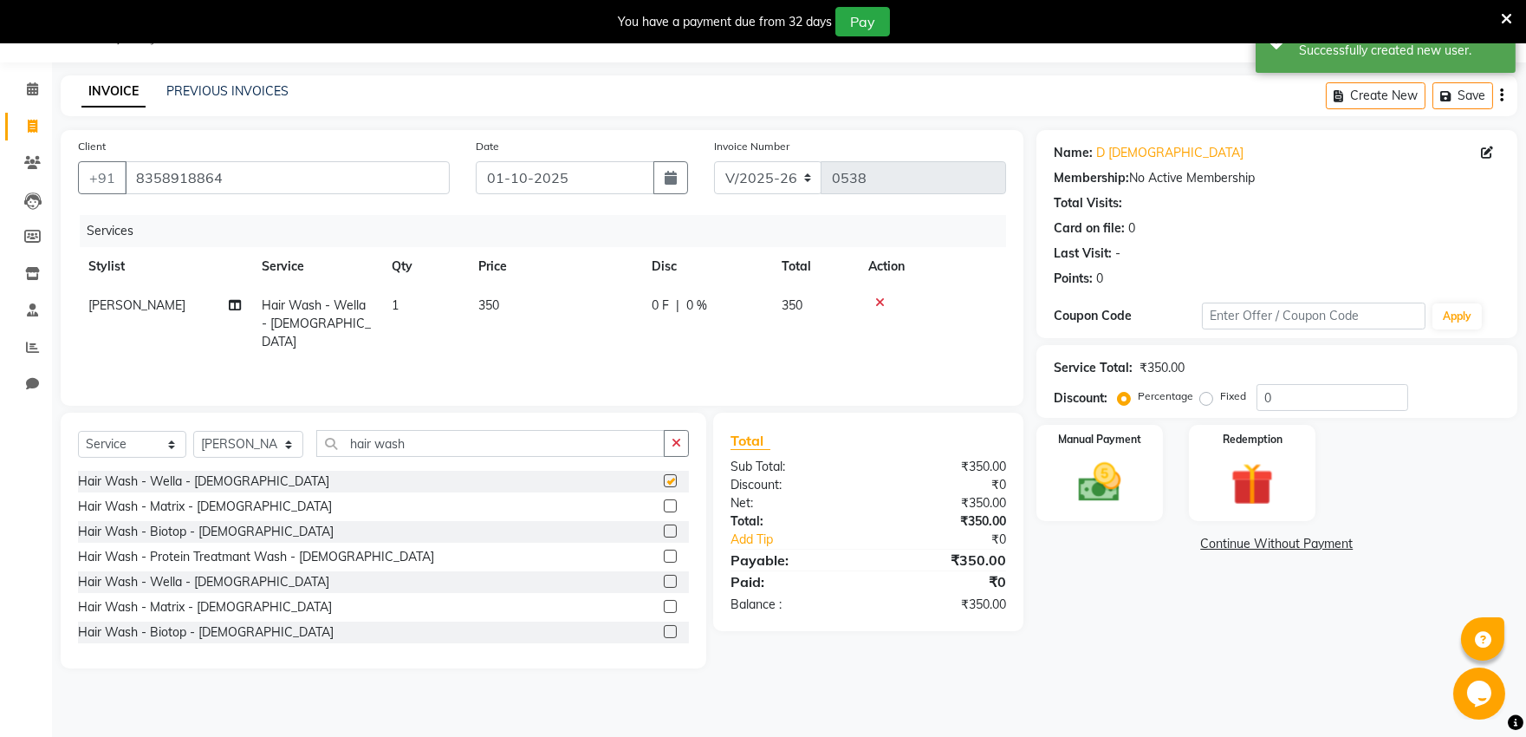
checkbox input "false"
click at [1109, 482] on img at bounding box center [1100, 482] width 72 height 51
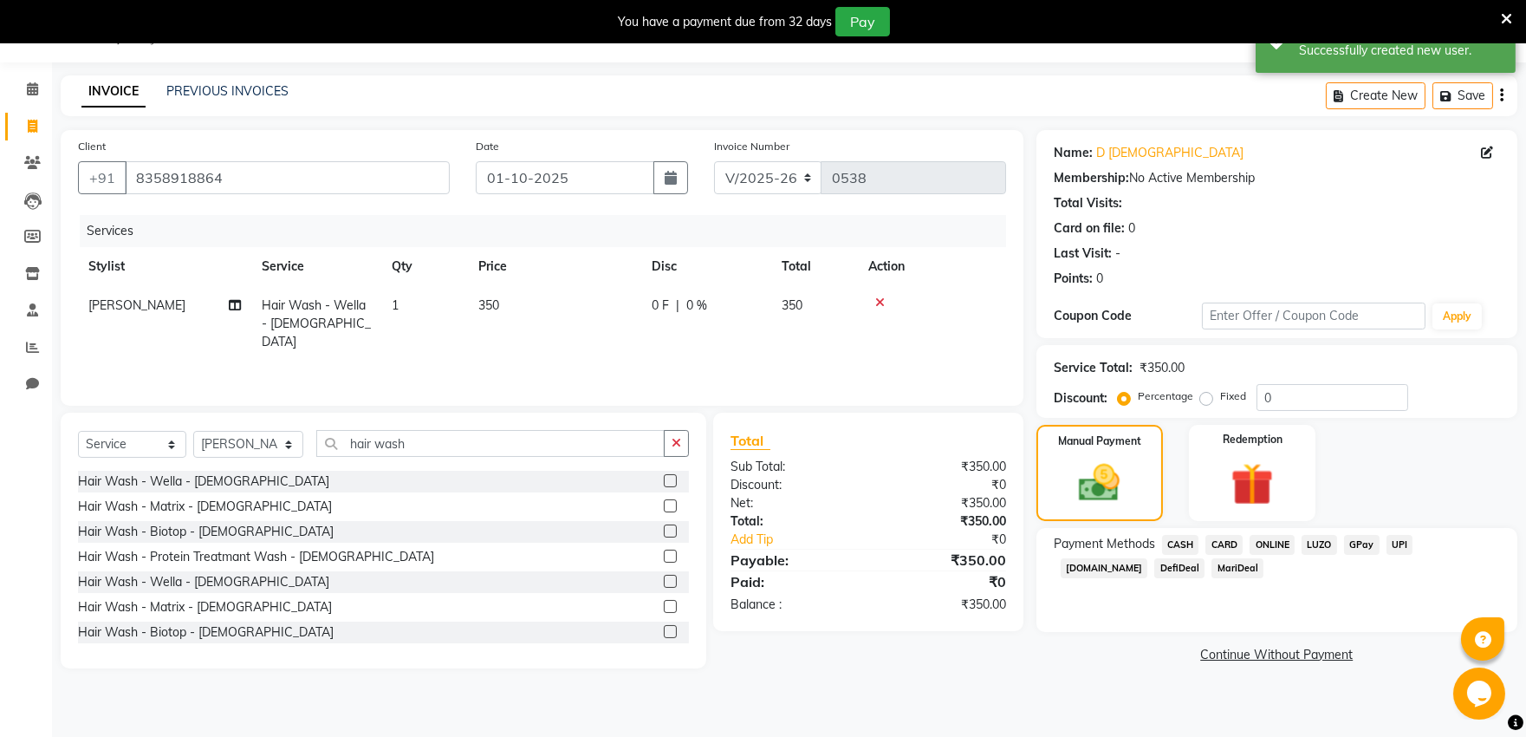
click at [1275, 546] on span "ONLINE" at bounding box center [1272, 545] width 45 height 20
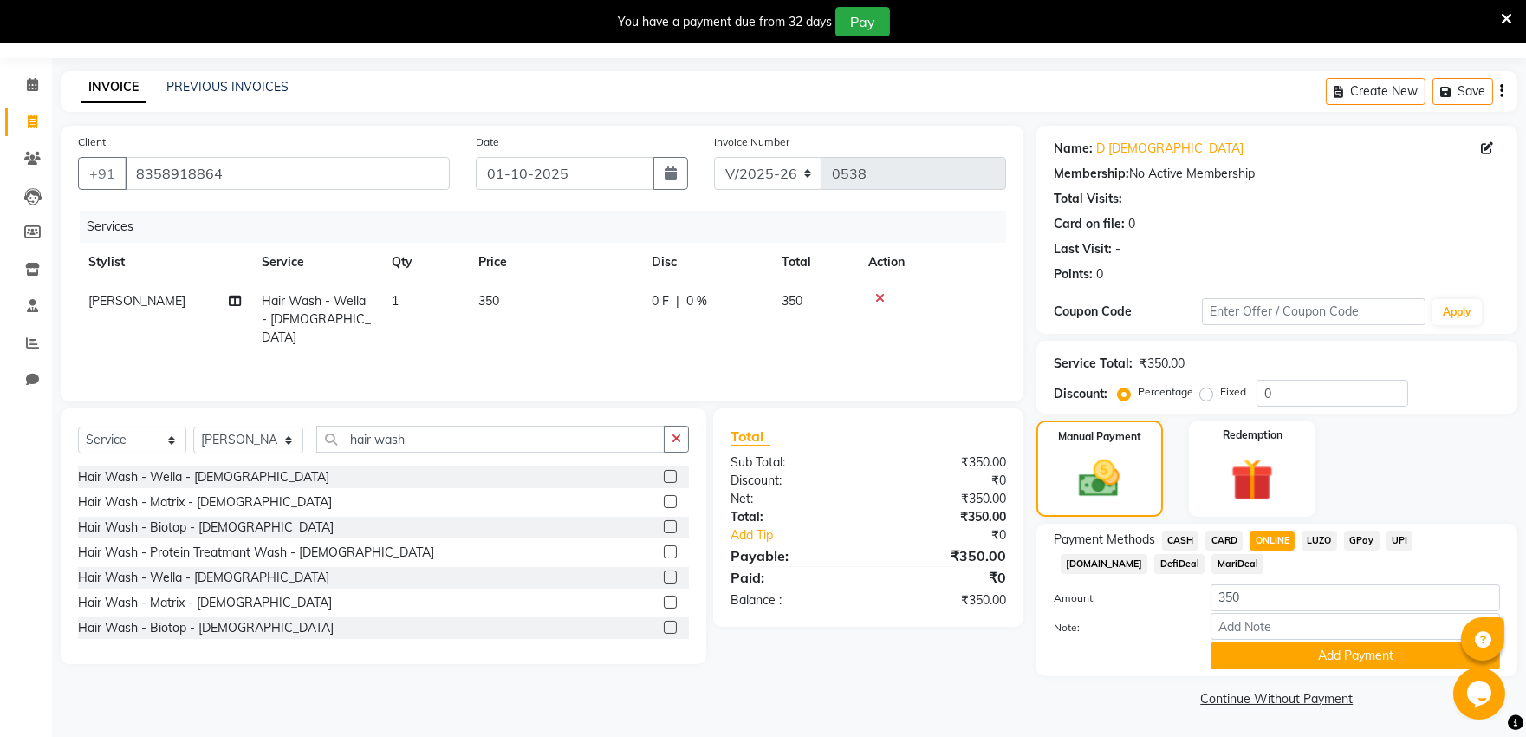
scroll to position [49, 0]
click at [1259, 648] on button "Add Payment" at bounding box center [1356, 654] width 290 height 27
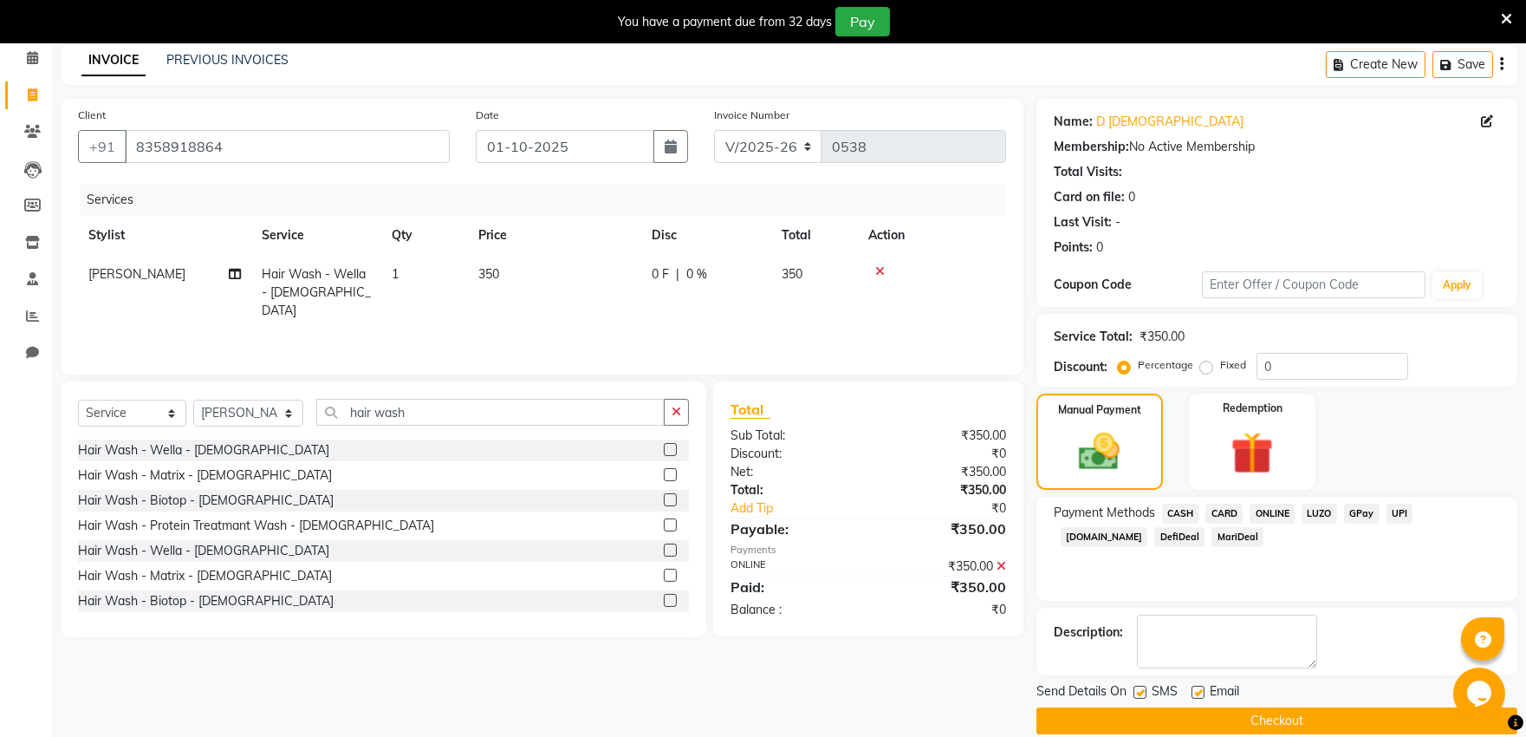
scroll to position [98, 0]
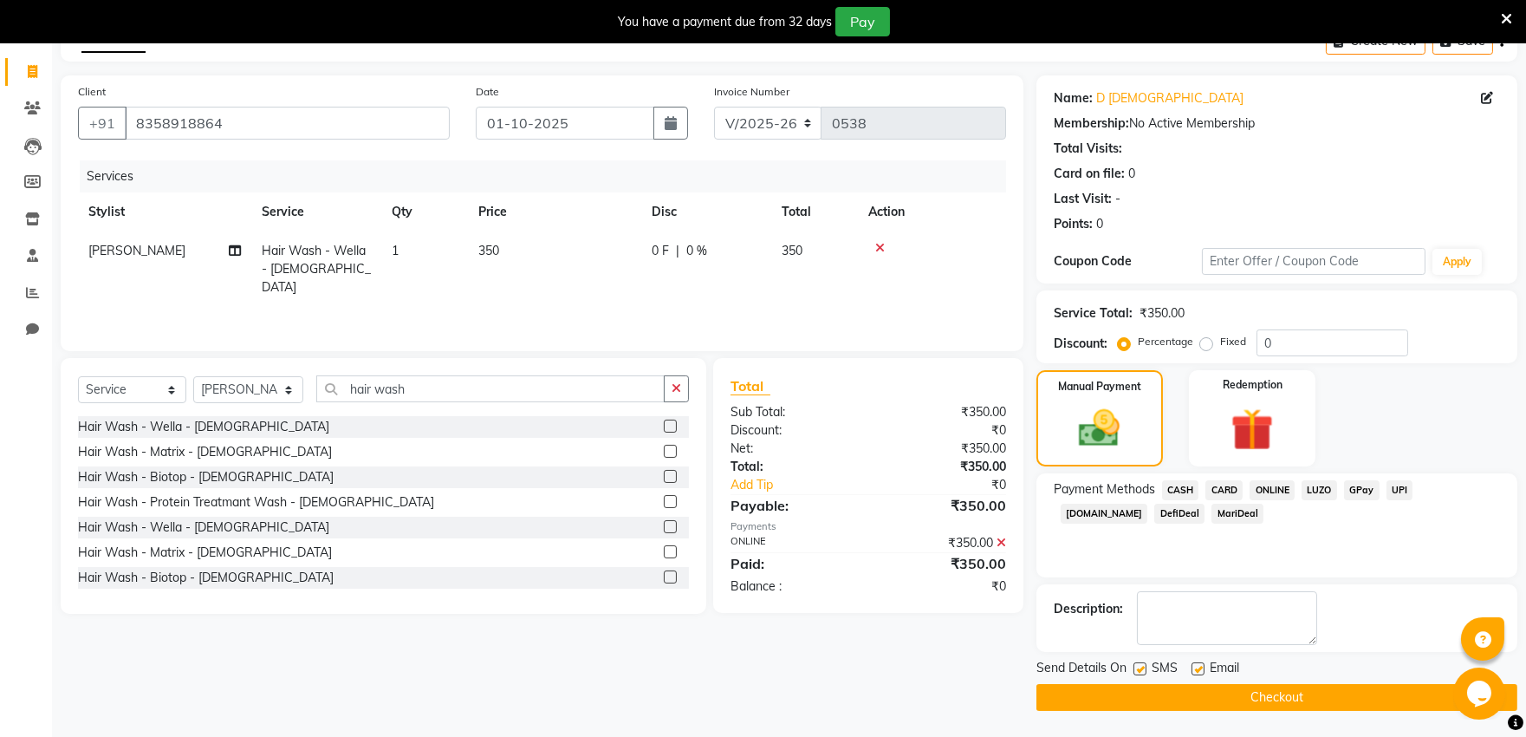
click at [1257, 693] on button "Checkout" at bounding box center [1277, 697] width 481 height 27
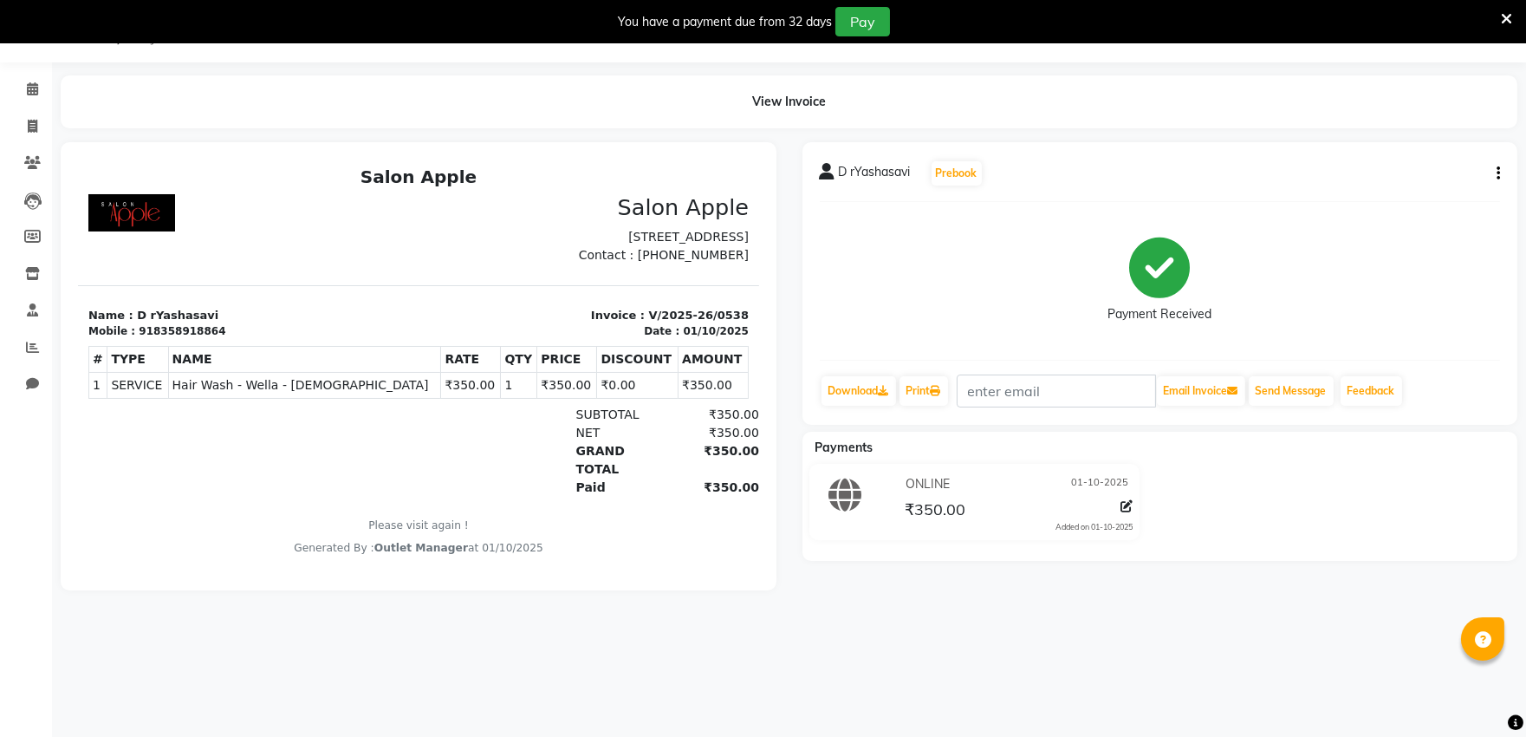
drag, startPoint x: 780, startPoint y: 235, endPoint x: 742, endPoint y: 526, distance: 293.7
click at [750, 524] on html "Salon Apple Salon Apple [STREET_ADDRESS] Contact : [PHONE_NUMBER] #" at bounding box center [418, 361] width 681 height 404
